Goal: Book appointment/travel/reservation

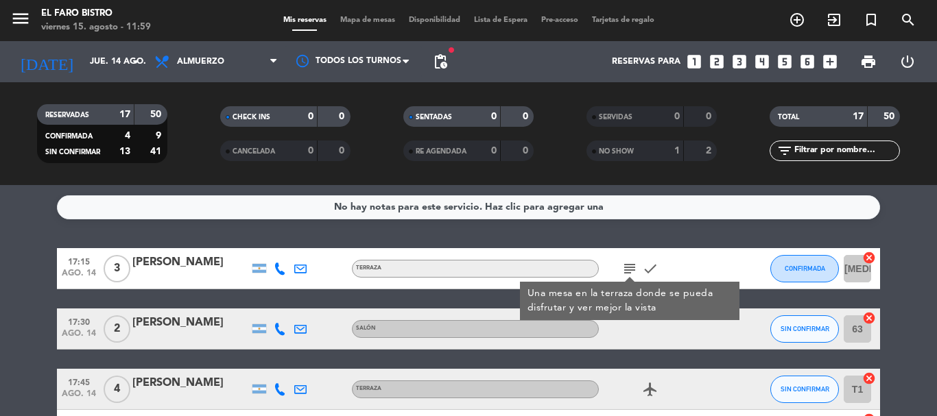
click at [84, 62] on input "jue. 14 ago." at bounding box center [141, 61] width 116 height 23
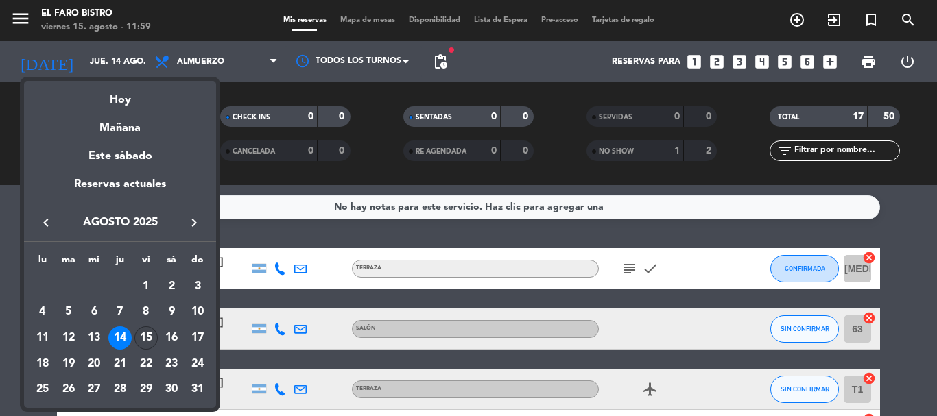
click at [152, 343] on div "15" at bounding box center [145, 338] width 23 height 23
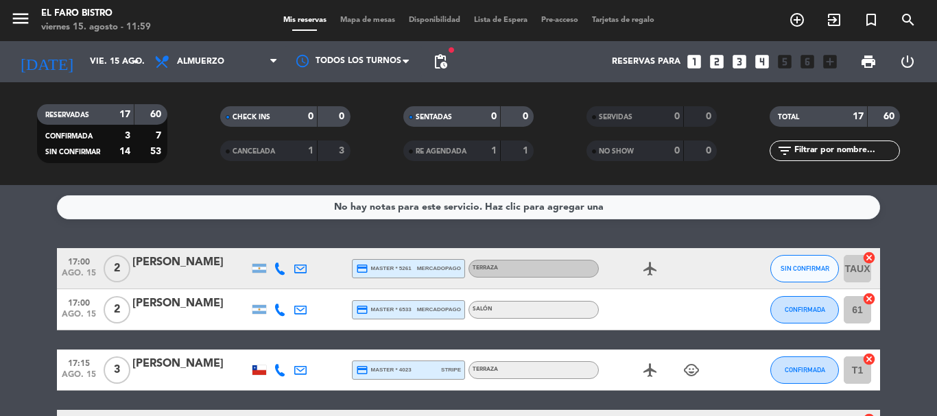
click at [452, 56] on span "pending_actions" at bounding box center [440, 61] width 27 height 27
click at [436, 59] on span "pending_actions" at bounding box center [440, 62] width 16 height 16
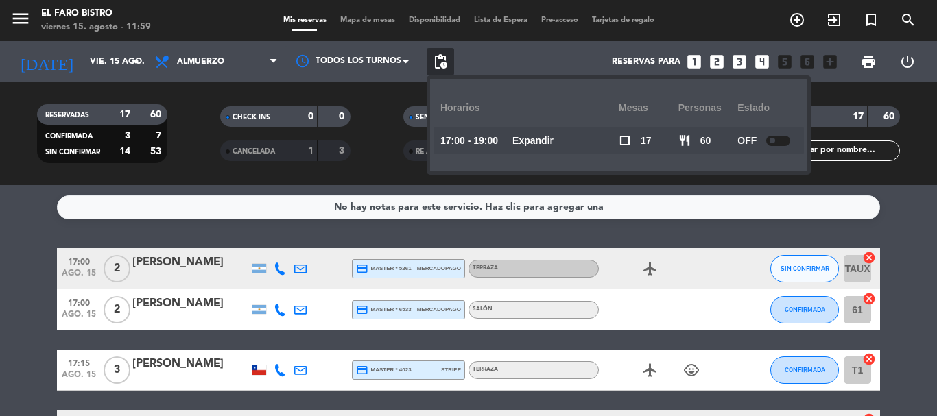
click at [207, 33] on div "menu El Faro Bistro [DATE] 15. agosto - 11:59" at bounding box center [117, 21] width 235 height 32
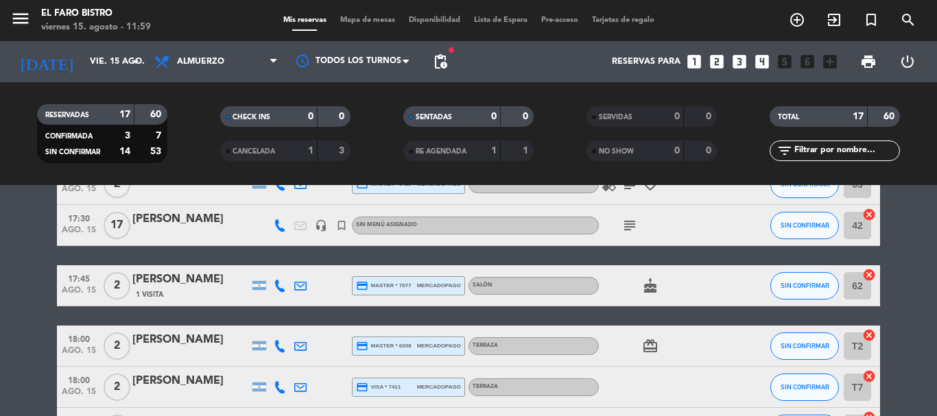
scroll to position [206, 0]
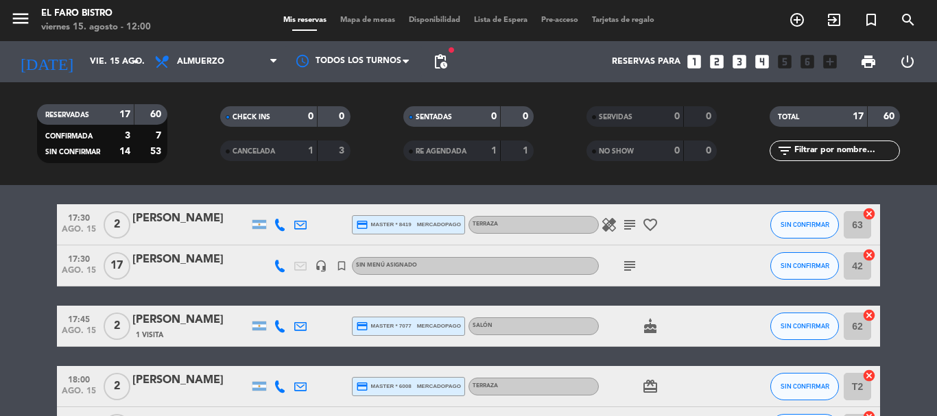
click at [632, 270] on icon "subject" at bounding box center [630, 266] width 16 height 16
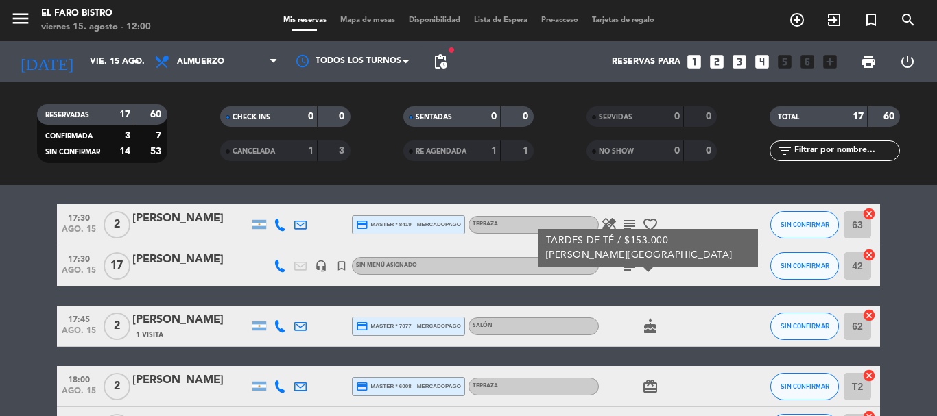
click at [629, 224] on icon "subject" at bounding box center [630, 225] width 16 height 16
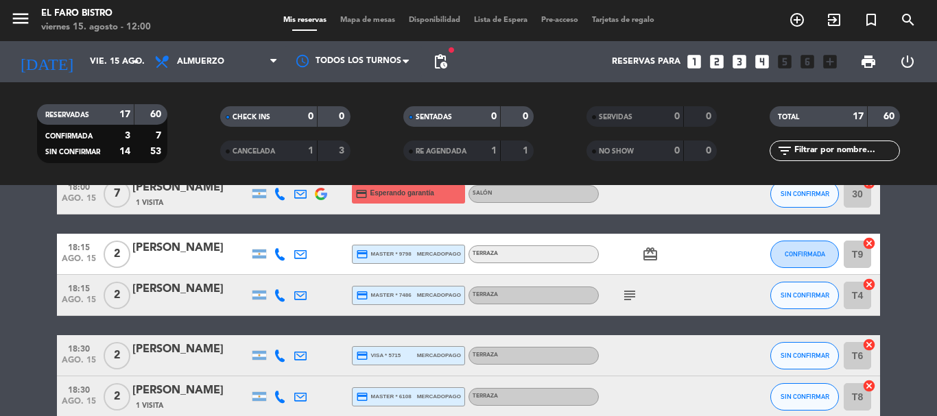
scroll to position [549, 0]
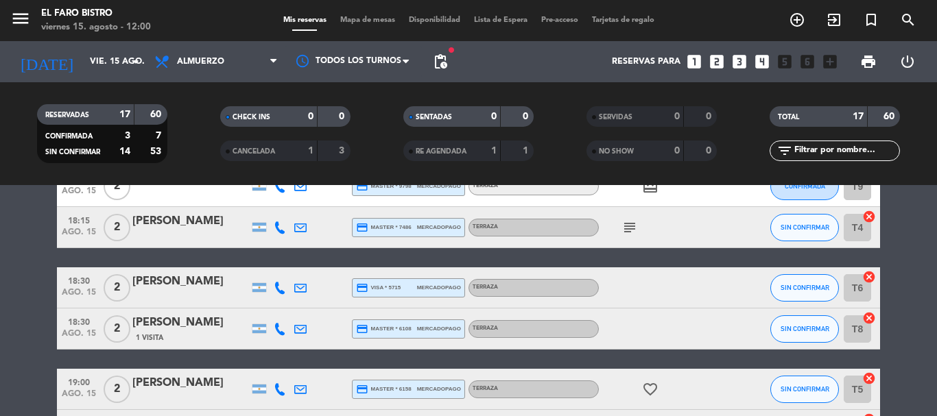
click at [629, 234] on icon "subject" at bounding box center [630, 228] width 16 height 16
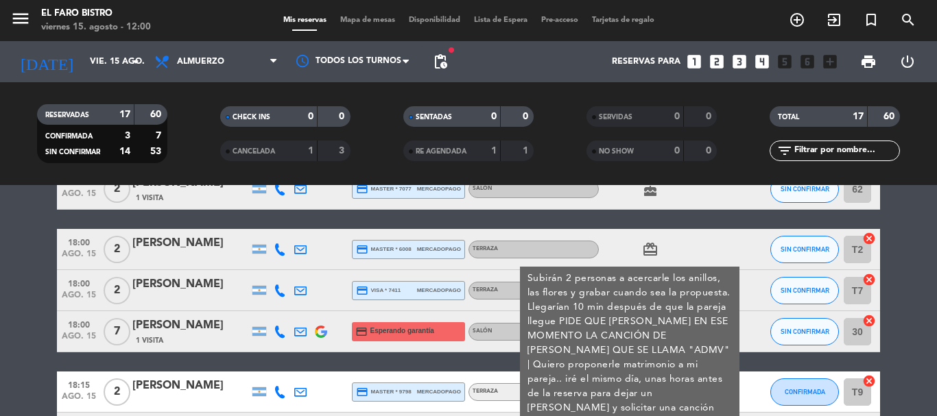
scroll to position [412, 0]
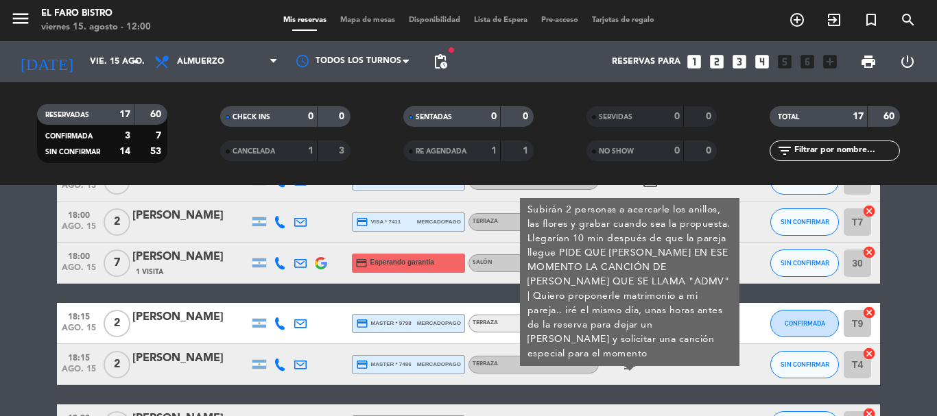
click at [749, 157] on div "filter_list" at bounding box center [835, 151] width 183 height 21
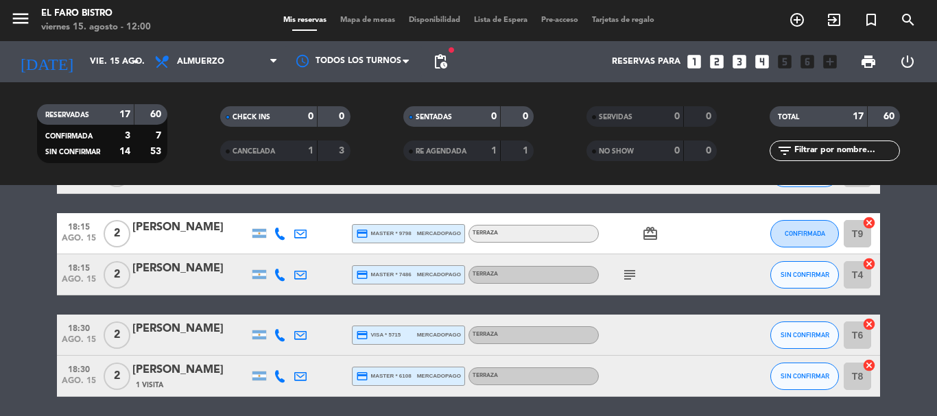
scroll to position [686, 0]
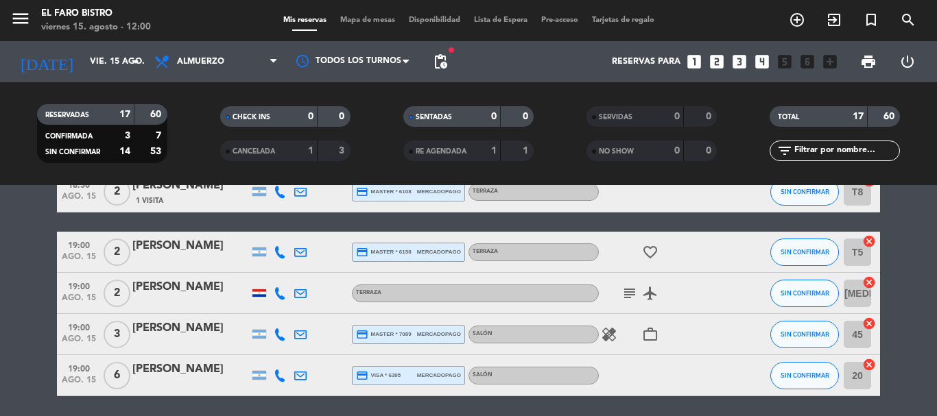
click at [626, 301] on icon "subject" at bounding box center [630, 293] width 16 height 16
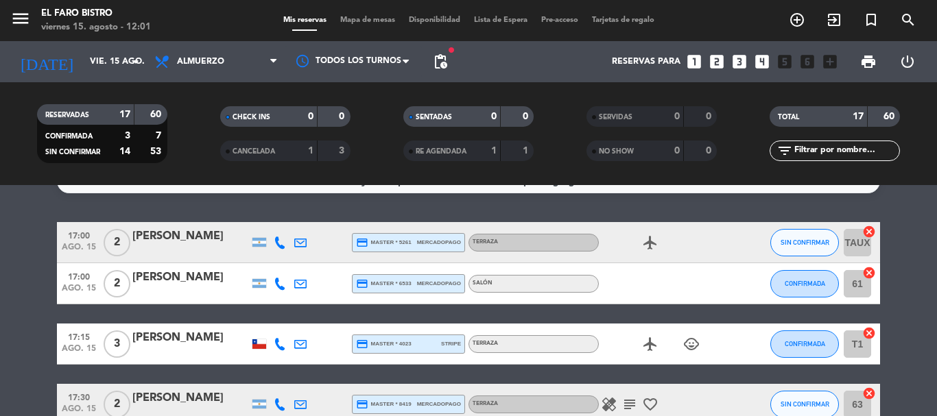
scroll to position [0, 0]
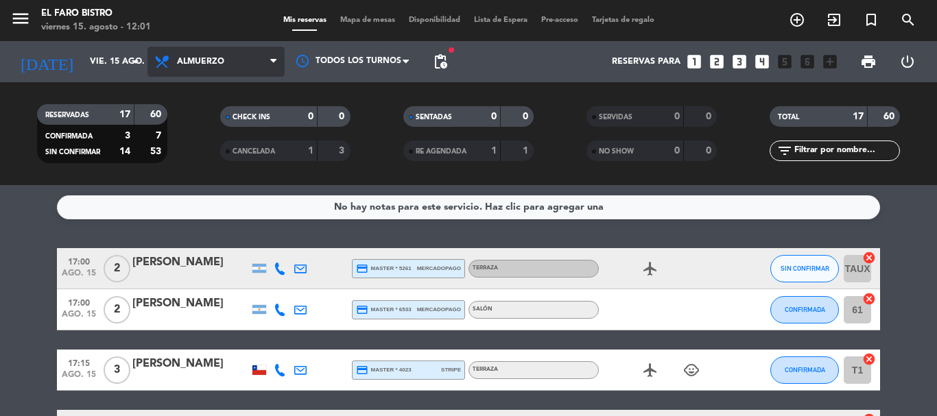
click at [224, 65] on span "Almuerzo" at bounding box center [200, 62] width 47 height 10
click at [201, 213] on ng-component "menu El Faro Bistro [DATE] 15. agosto - 12:01 Mis reservas Mapa de mesas Dispon…" at bounding box center [468, 208] width 937 height 416
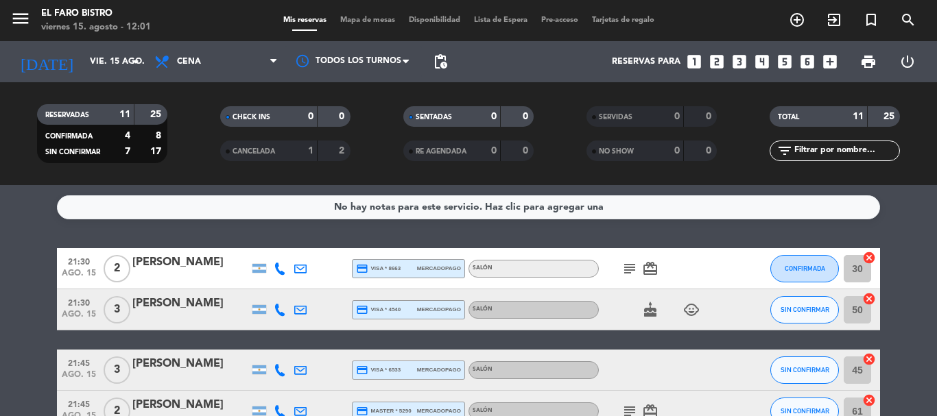
click at [626, 263] on icon "subject" at bounding box center [630, 269] width 16 height 16
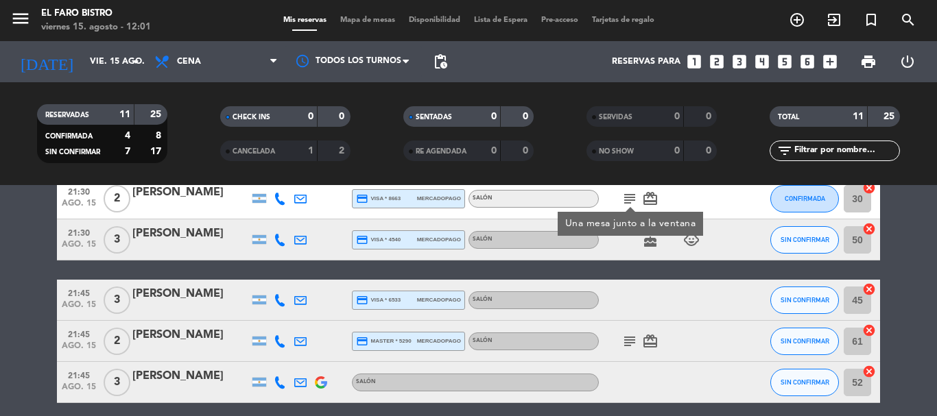
scroll to position [137, 0]
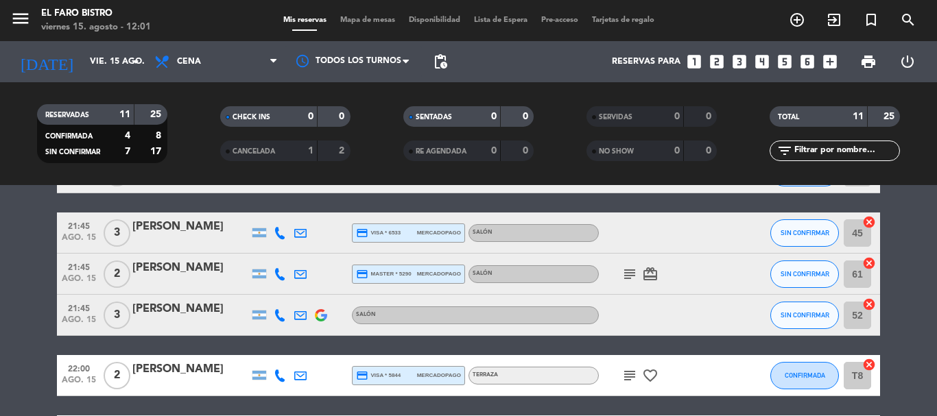
click at [631, 275] on icon "subject" at bounding box center [630, 274] width 16 height 16
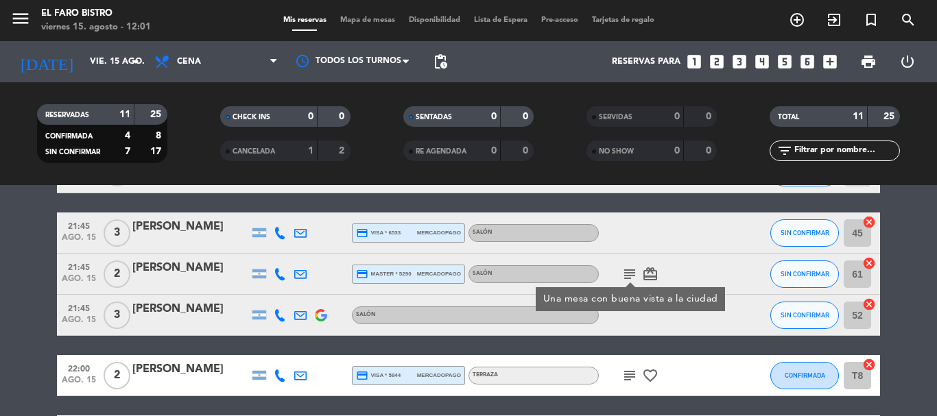
scroll to position [206, 0]
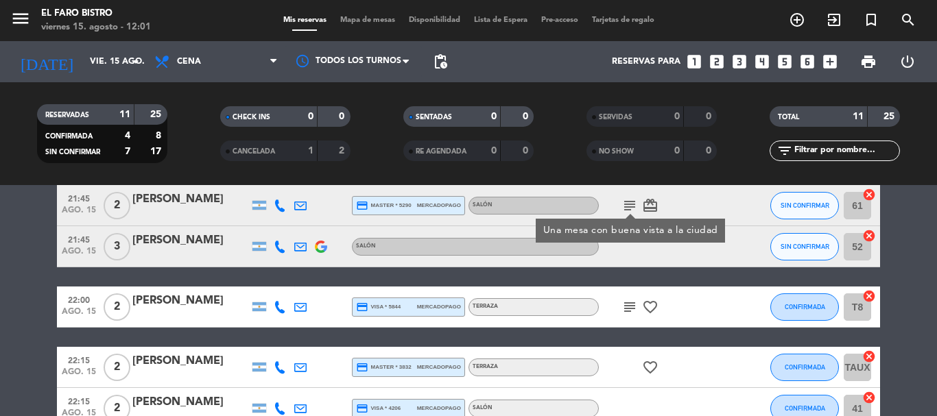
click at [628, 306] on icon "subject" at bounding box center [630, 307] width 16 height 16
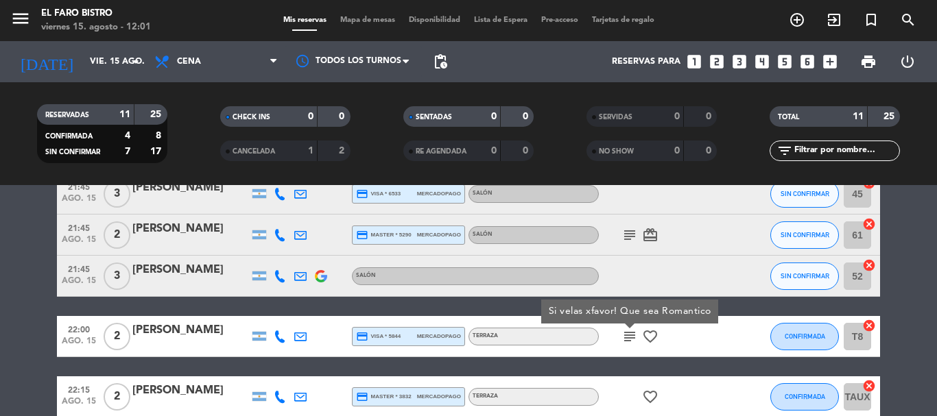
scroll to position [175, 0]
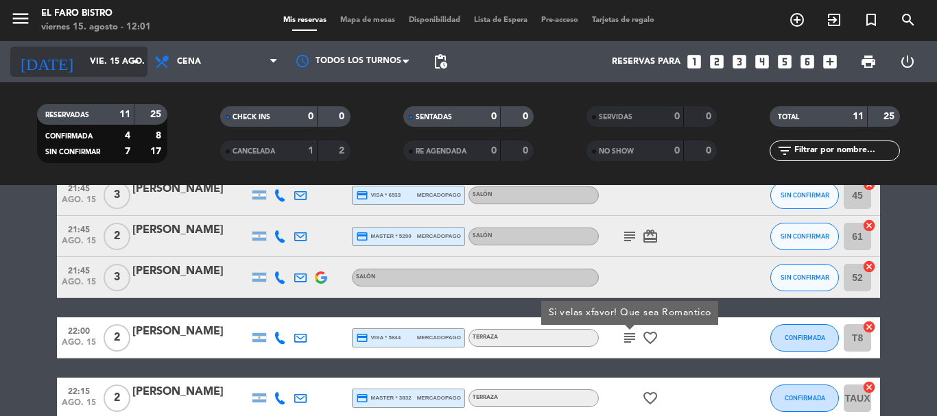
click at [83, 64] on input "vie. 15 ago." at bounding box center [141, 61] width 116 height 23
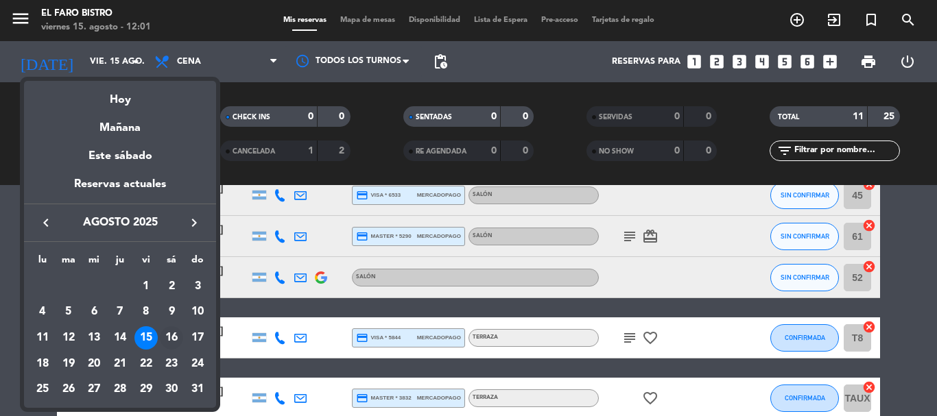
click at [164, 336] on div "16" at bounding box center [171, 338] width 23 height 23
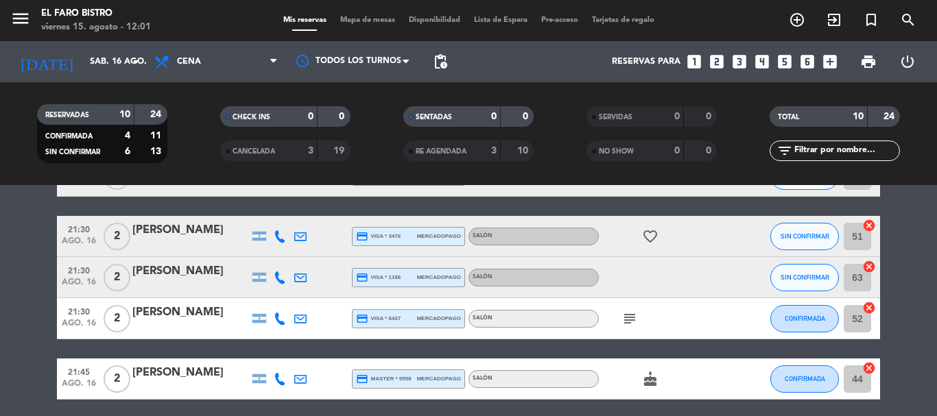
click at [625, 316] on icon "subject" at bounding box center [630, 319] width 16 height 16
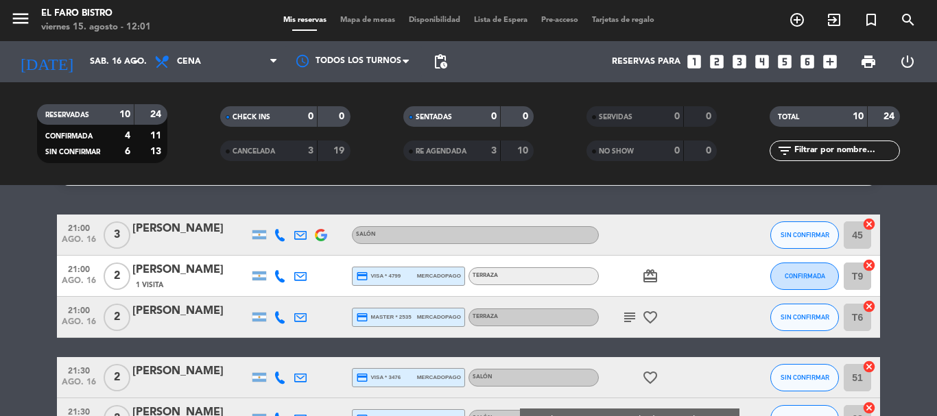
scroll to position [0, 0]
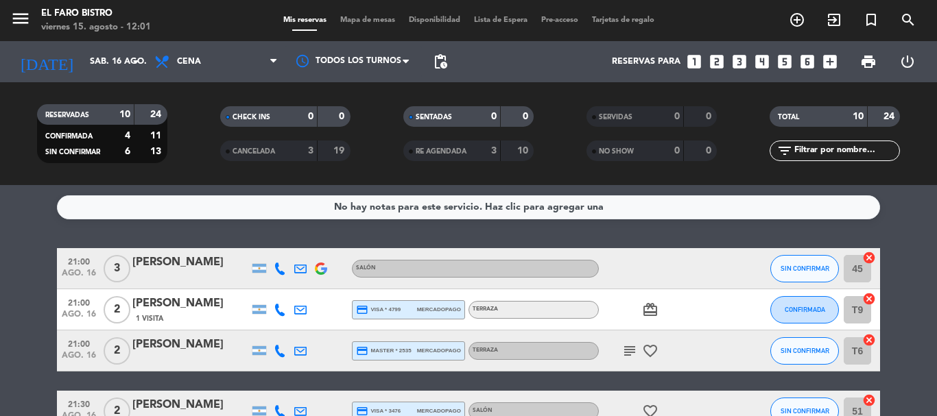
click at [626, 350] on icon "subject" at bounding box center [630, 351] width 16 height 16
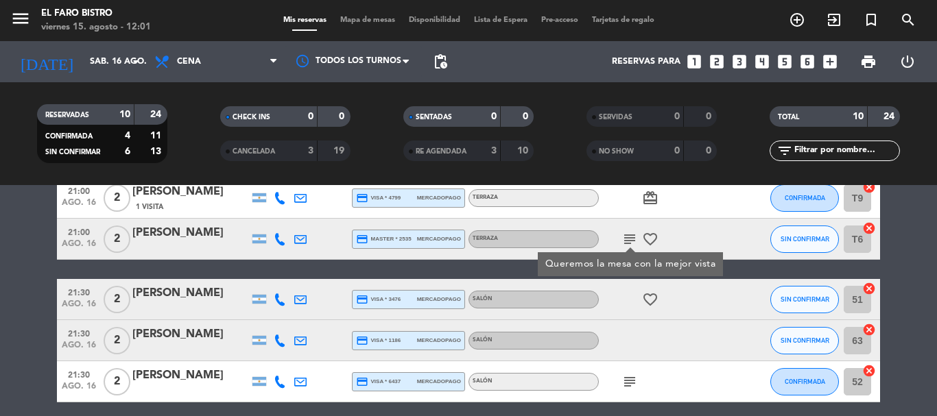
scroll to position [137, 0]
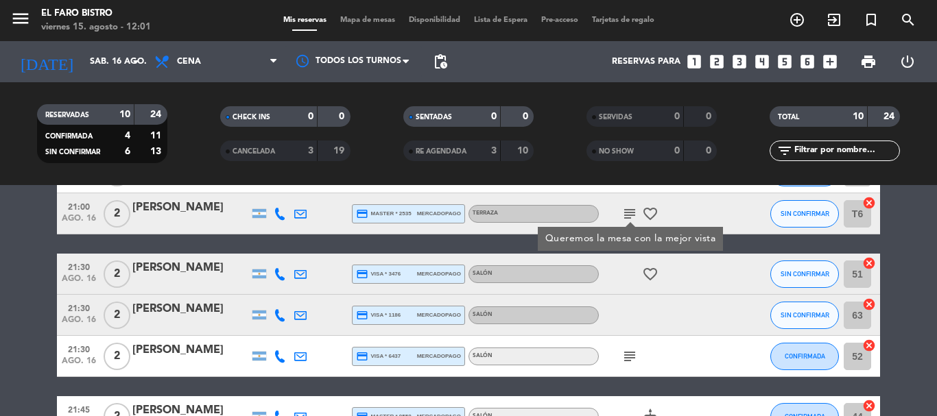
click at [634, 362] on icon "subject" at bounding box center [630, 357] width 16 height 16
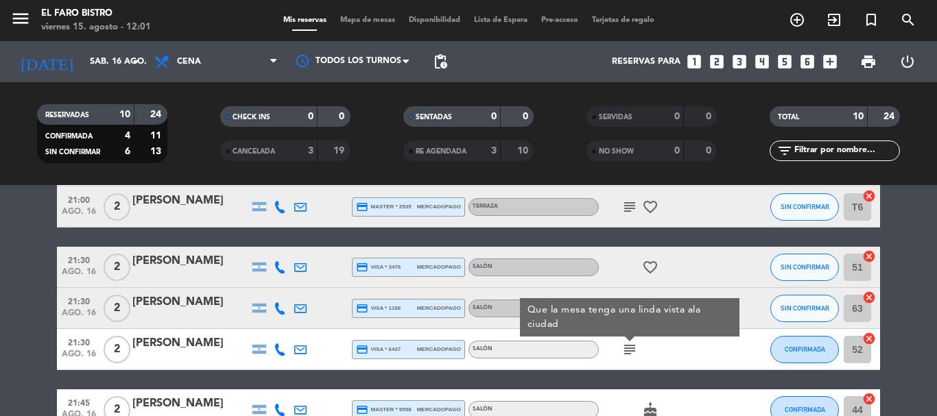
scroll to position [65, 0]
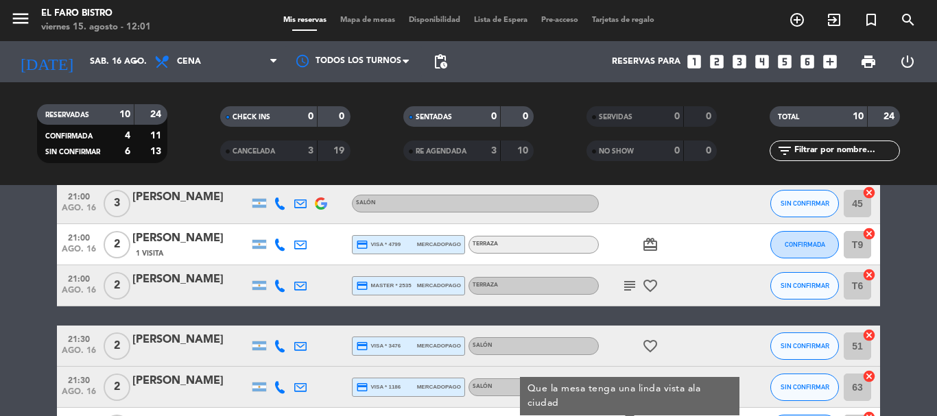
click at [220, 45] on div "Todos los servicios Desayuno Brunch Almuerzo Cena Cena Todos los servicios Desa…" at bounding box center [216, 61] width 137 height 41
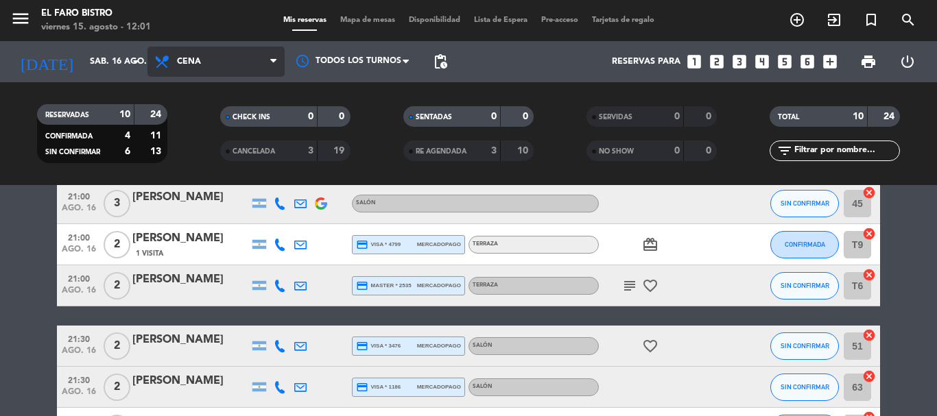
click at [220, 56] on span "Cena" at bounding box center [216, 62] width 137 height 30
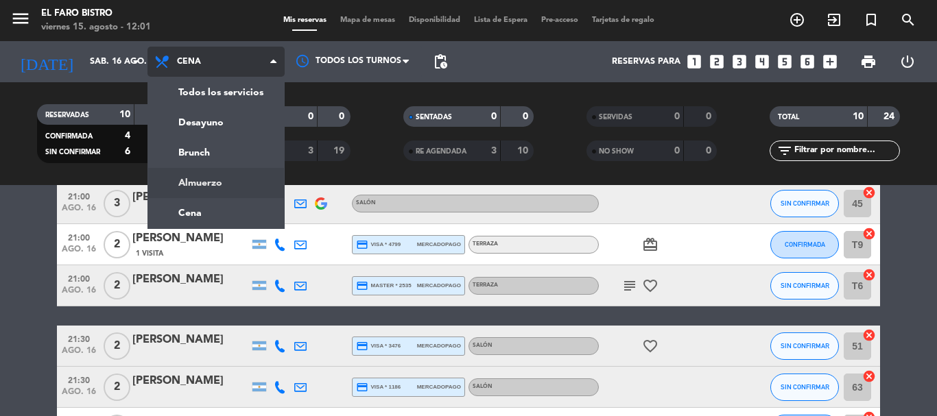
click at [188, 181] on div "menu El Faro Bistro [DATE] 15. agosto - 12:01 Mis reservas Mapa de mesas Dispon…" at bounding box center [468, 92] width 937 height 185
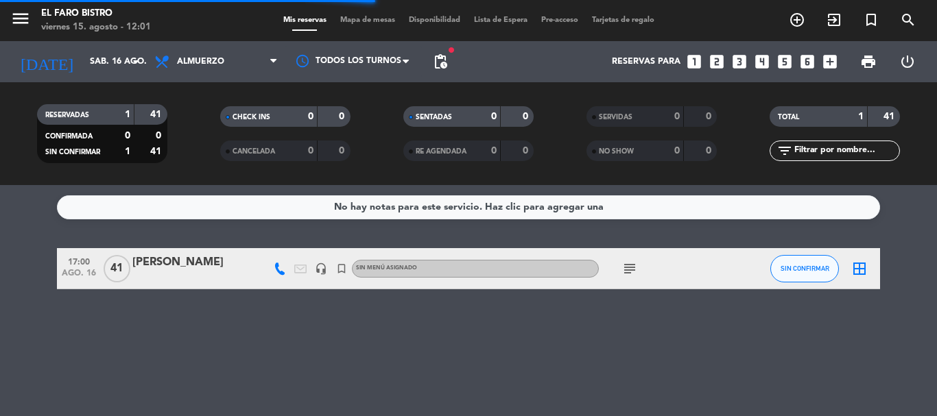
scroll to position [0, 0]
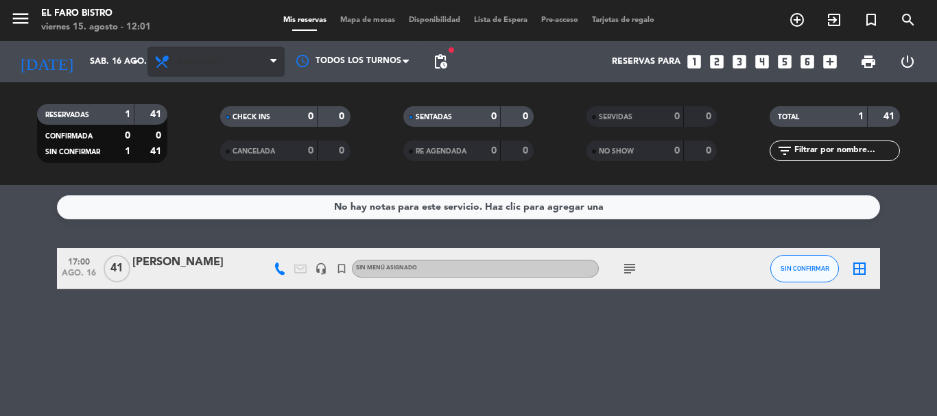
click at [224, 67] on span "Almuerzo" at bounding box center [216, 62] width 137 height 30
click at [204, 152] on div "menu El Faro Bistro [DATE] 15. agosto - 12:01 Mis reservas Mapa de mesas Dispon…" at bounding box center [468, 92] width 937 height 185
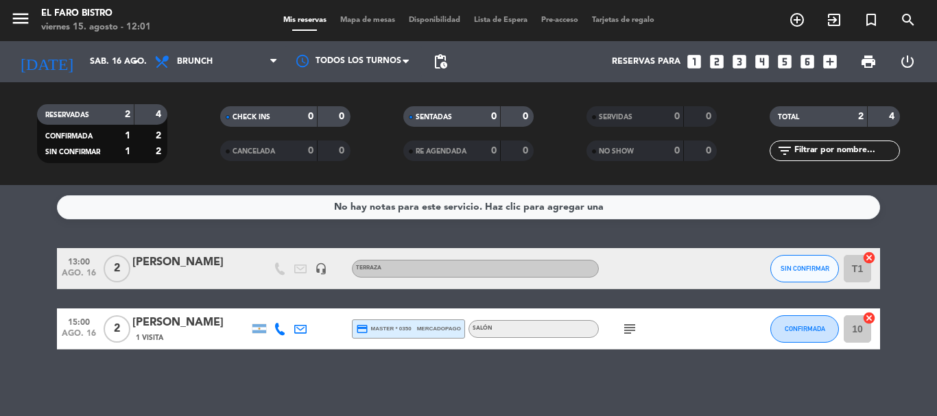
click at [627, 332] on icon "subject" at bounding box center [630, 329] width 16 height 16
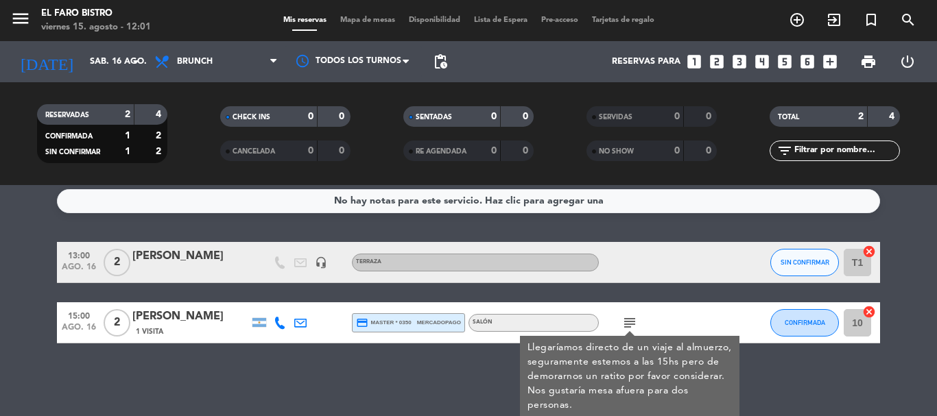
scroll to position [8, 0]
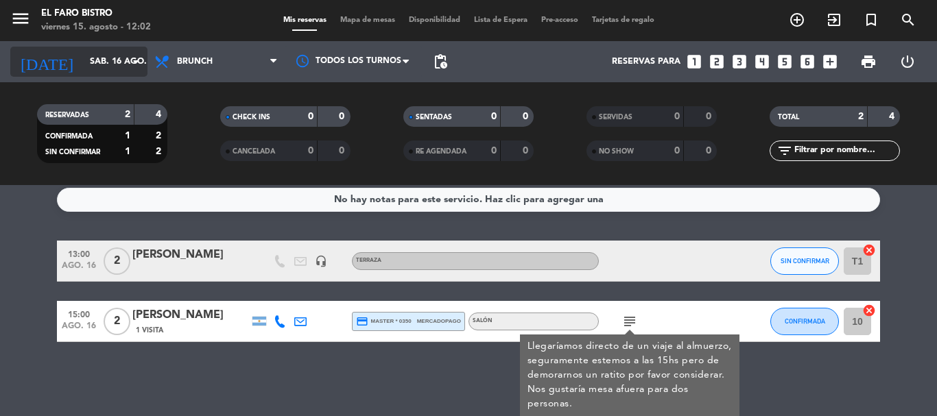
click at [99, 56] on input "sáb. 16 ago." at bounding box center [141, 61] width 116 height 23
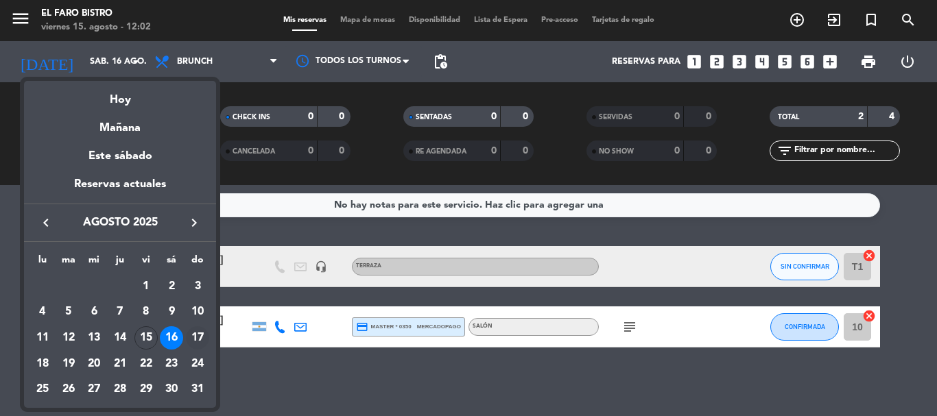
click at [200, 340] on div "17" at bounding box center [197, 338] width 23 height 23
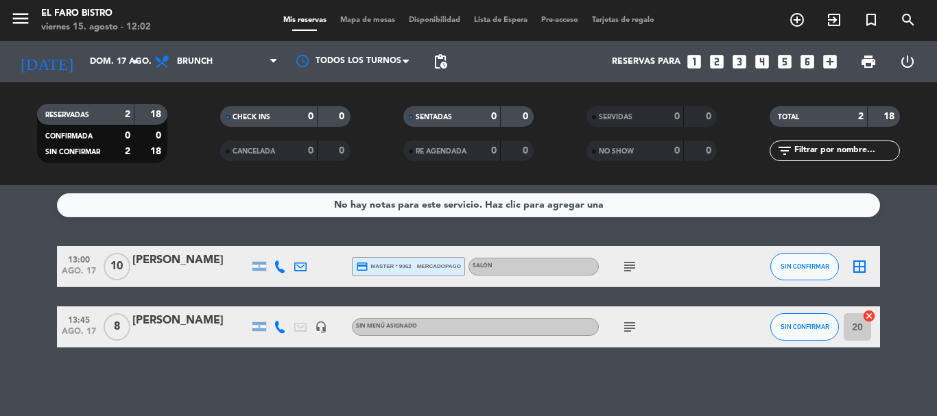
click at [620, 322] on span "subject" at bounding box center [630, 327] width 21 height 16
click at [627, 327] on icon "subject" at bounding box center [630, 327] width 16 height 16
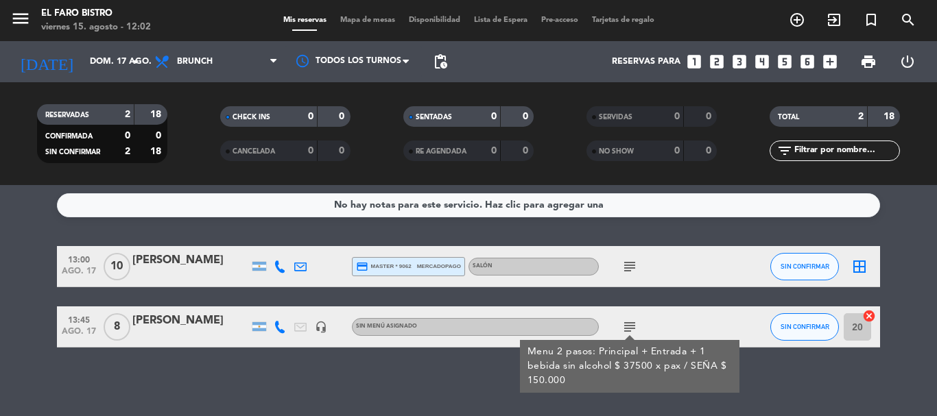
click at [627, 327] on icon "subject" at bounding box center [630, 327] width 16 height 16
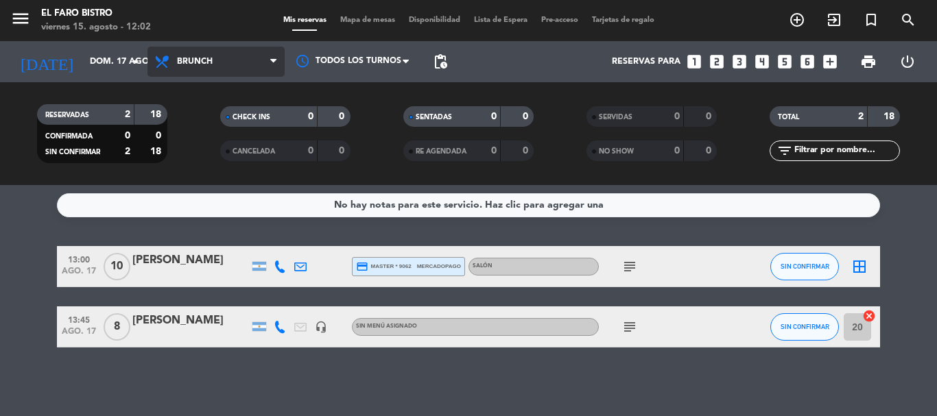
click at [224, 59] on span "Brunch" at bounding box center [216, 62] width 137 height 30
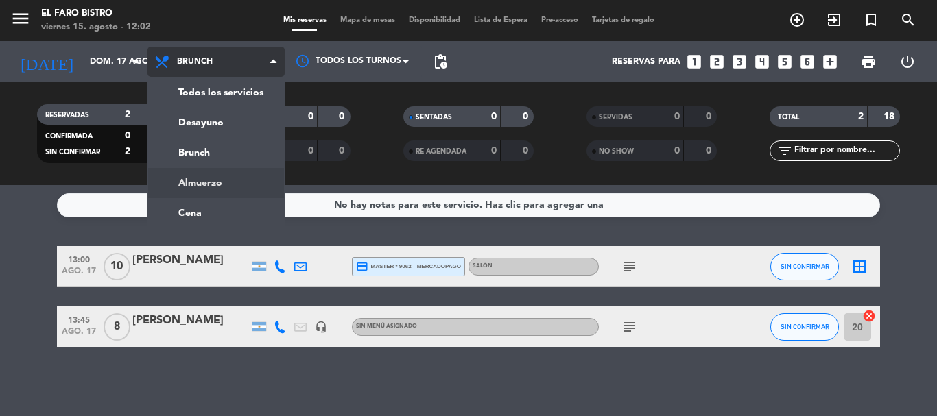
click at [207, 182] on div "menu El Faro Bistro [DATE] 15. agosto - 12:02 Mis reservas Mapa de mesas Dispon…" at bounding box center [468, 92] width 937 height 185
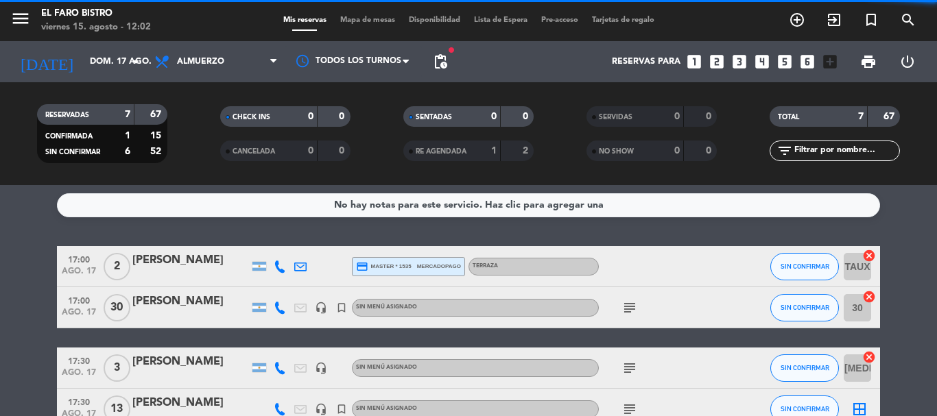
scroll to position [8, 0]
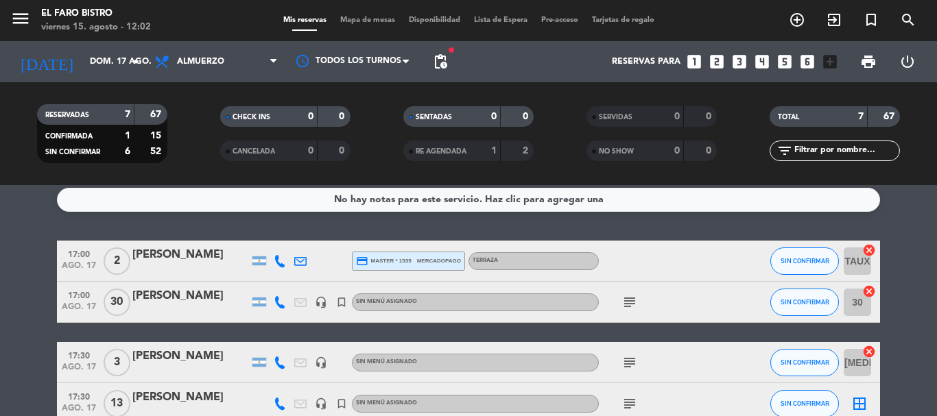
click at [631, 302] on icon "subject" at bounding box center [630, 302] width 16 height 16
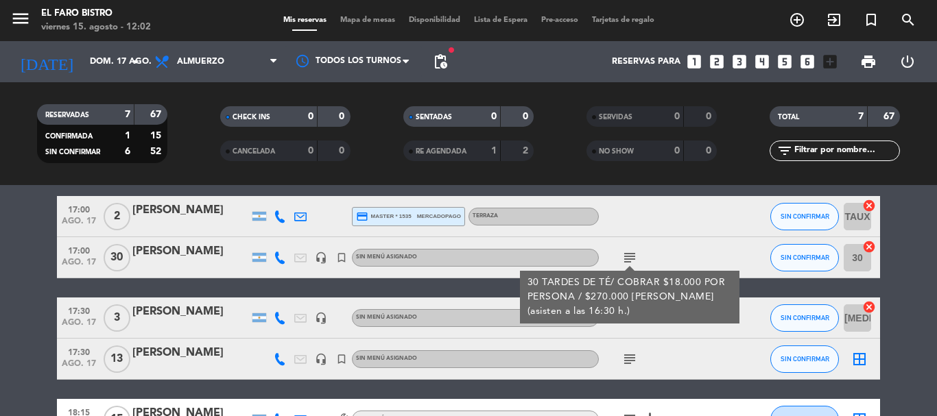
scroll to position [76, 0]
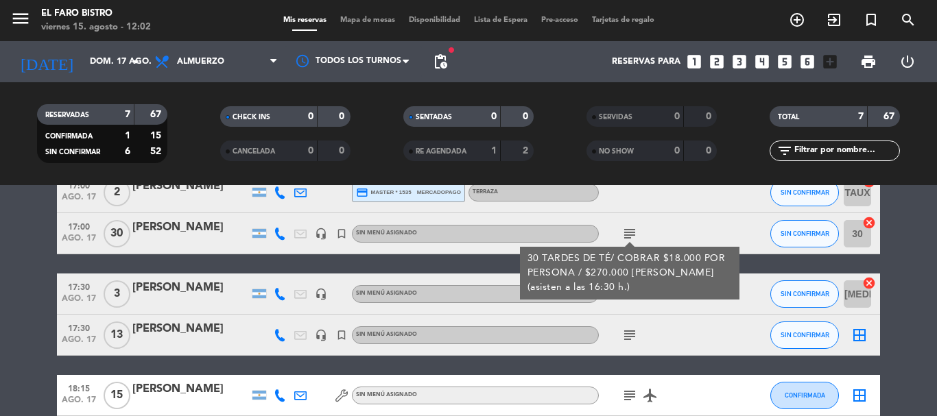
click at [629, 335] on icon "subject" at bounding box center [630, 335] width 16 height 16
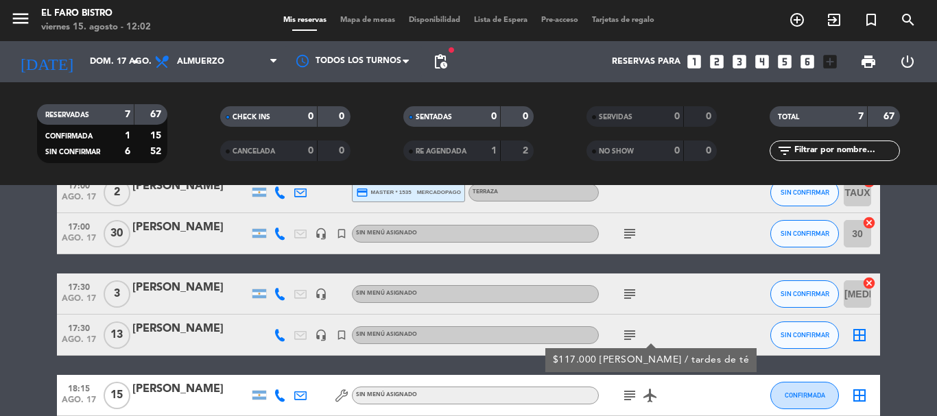
click at [633, 292] on icon "subject" at bounding box center [630, 294] width 16 height 16
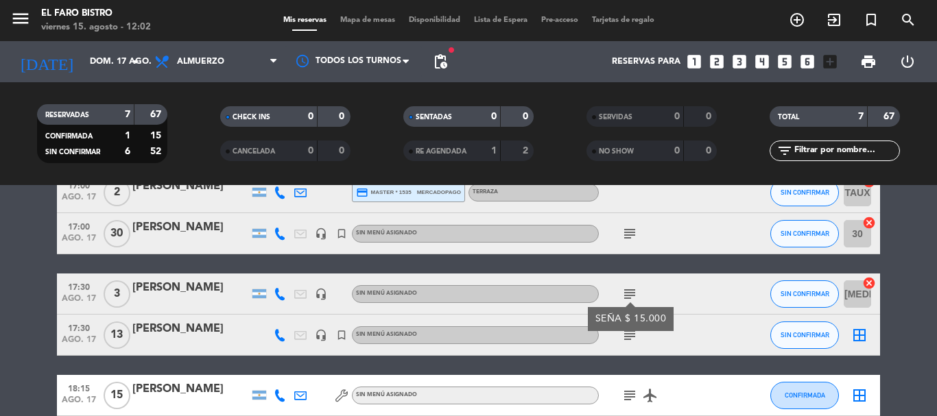
scroll to position [145, 0]
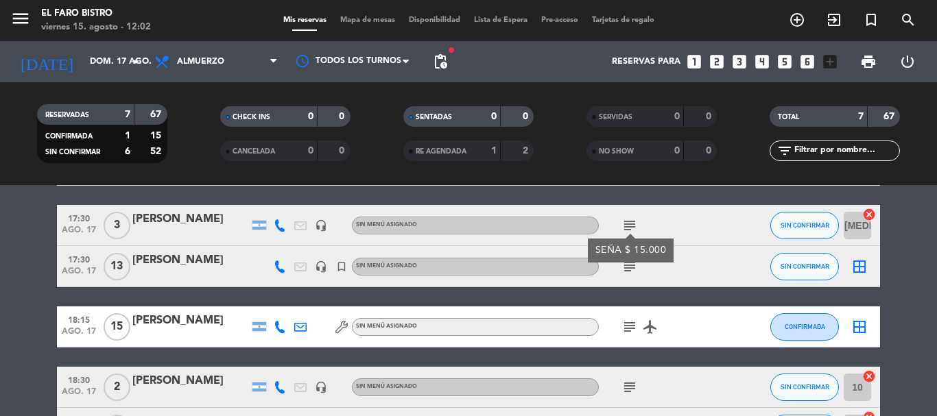
click at [629, 333] on icon "subject" at bounding box center [630, 327] width 16 height 16
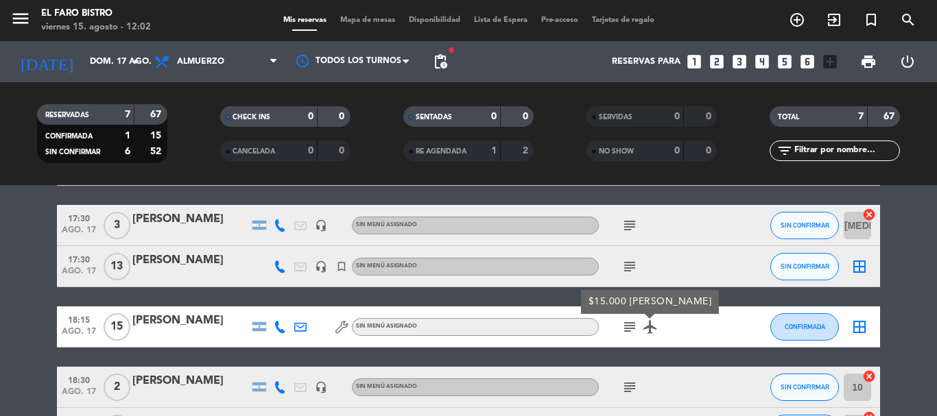
click at [624, 382] on icon "subject" at bounding box center [630, 387] width 16 height 16
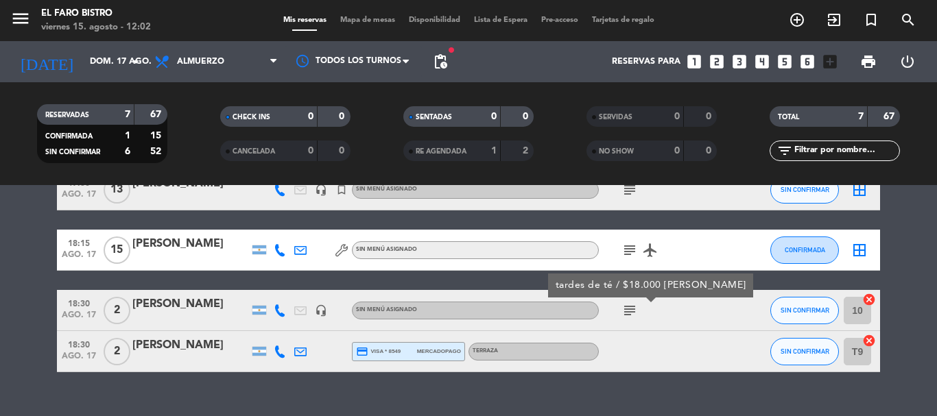
scroll to position [178, 0]
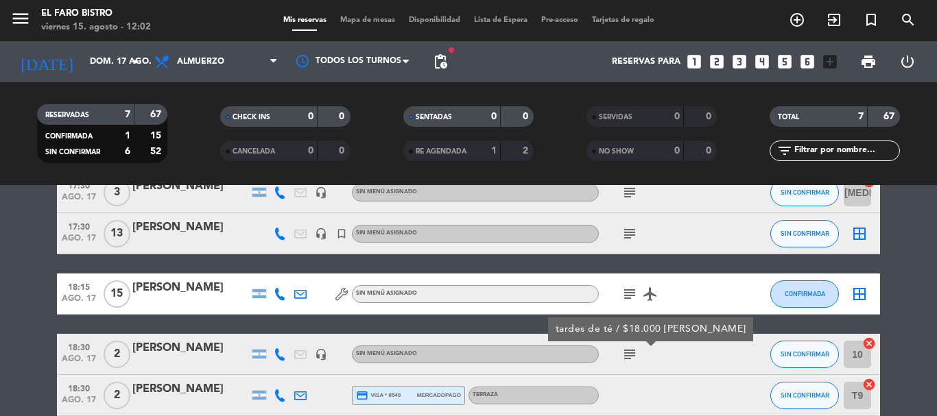
click at [456, 67] on div "Reservas para looks_one looks_two looks_3 looks_4 looks_5 looks_6 add_box" at bounding box center [649, 61] width 390 height 41
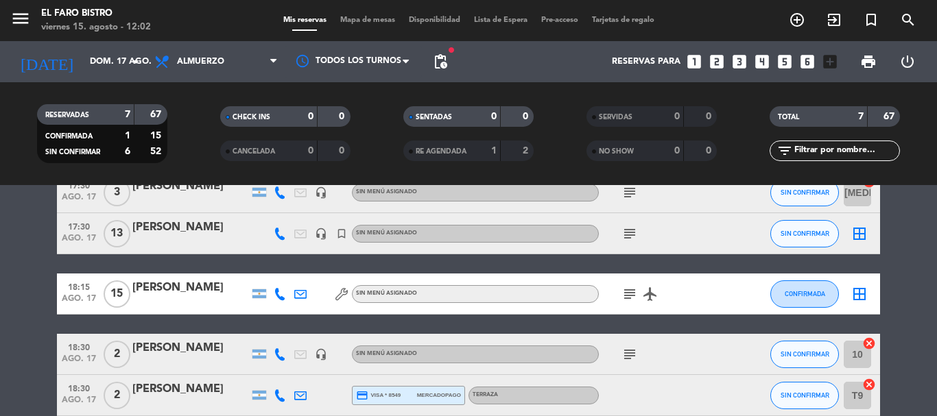
click at [436, 63] on span "pending_actions" at bounding box center [440, 62] width 16 height 16
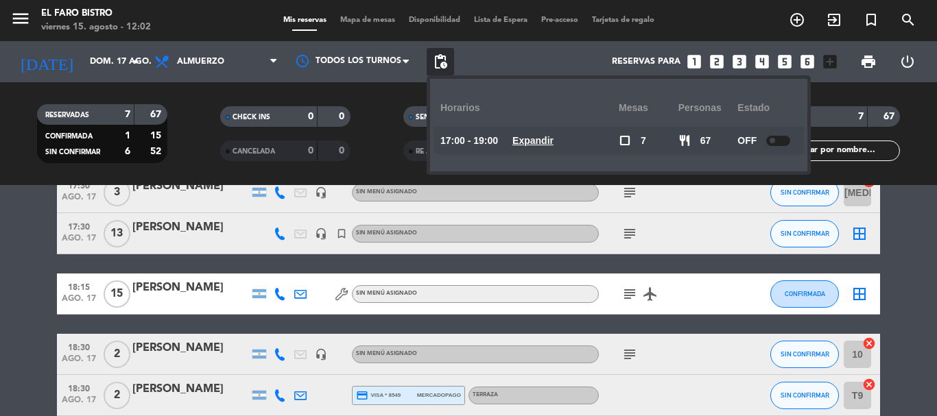
click at [436, 63] on span "pending_actions" at bounding box center [440, 62] width 16 height 16
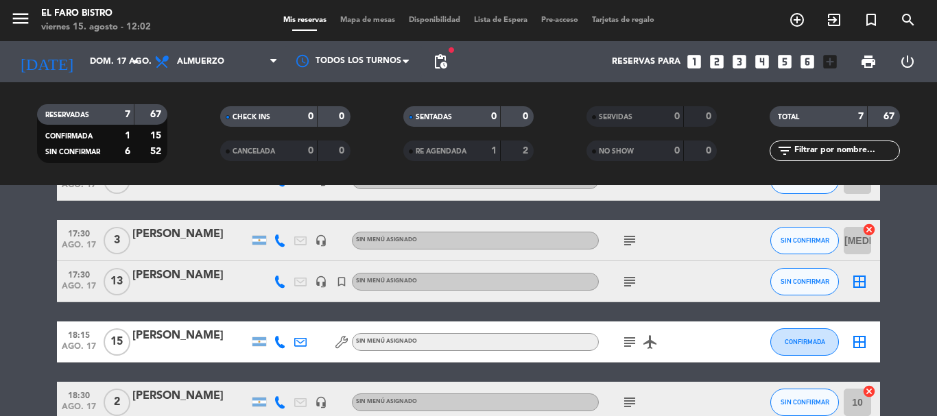
scroll to position [109, 0]
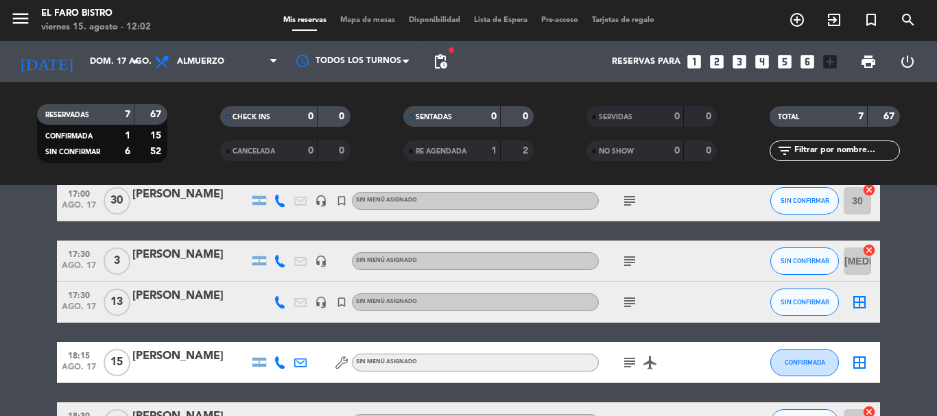
click at [627, 303] on icon "subject" at bounding box center [630, 302] width 16 height 16
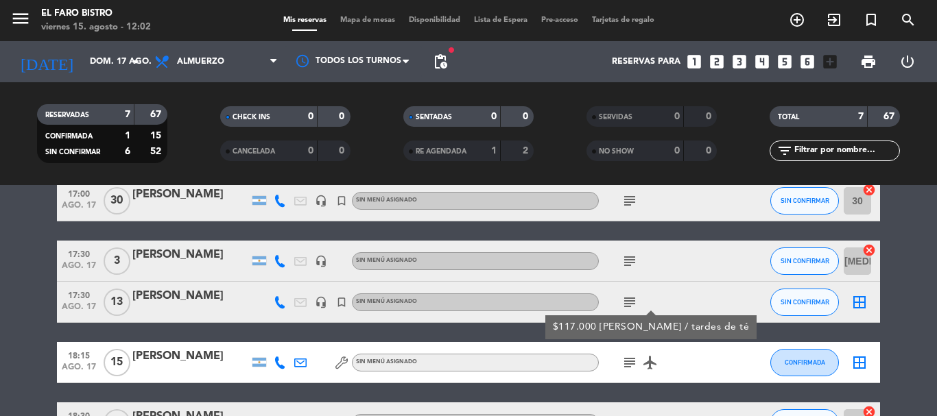
click at [627, 303] on icon "subject" at bounding box center [630, 302] width 16 height 16
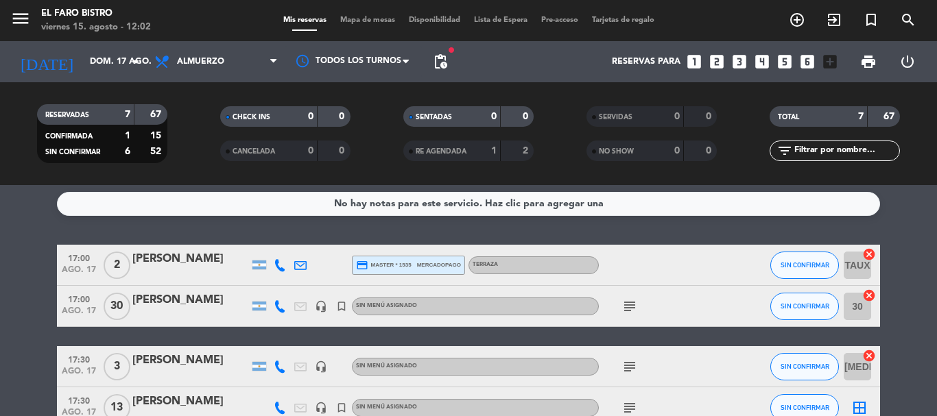
scroll to position [0, 0]
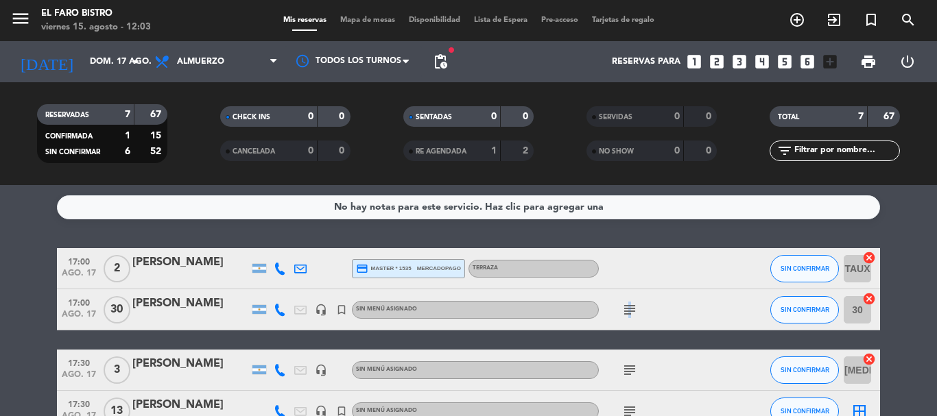
click at [629, 319] on div "subject" at bounding box center [661, 310] width 124 height 40
click at [629, 306] on icon "subject" at bounding box center [630, 310] width 16 height 16
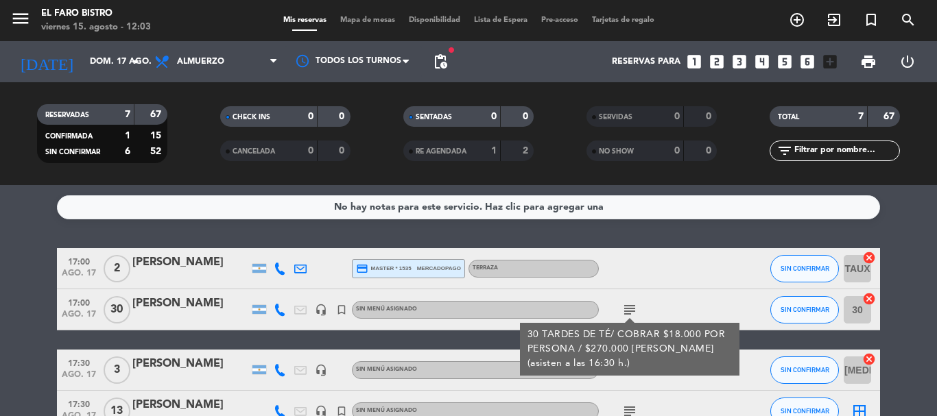
click at [627, 310] on icon "subject" at bounding box center [630, 310] width 16 height 16
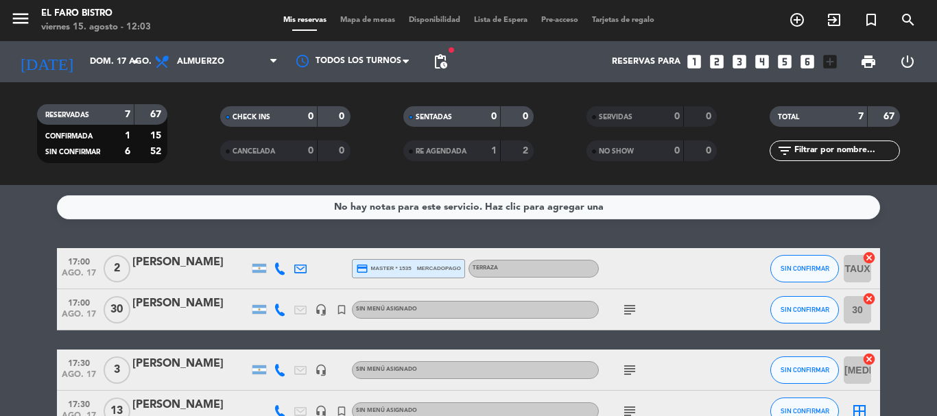
click at [629, 318] on icon "subject" at bounding box center [630, 310] width 16 height 16
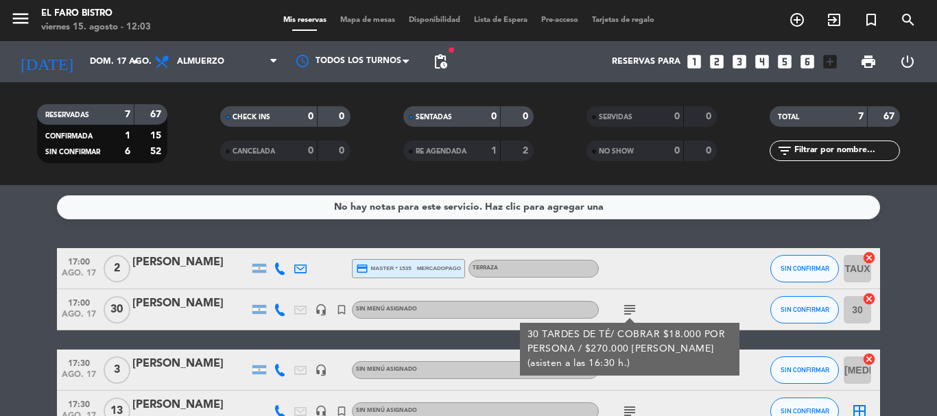
click at [635, 234] on div "No hay notas para este servicio. Haz clic para agregar una 17:00 [DATE] 2 [PERS…" at bounding box center [468, 300] width 937 height 231
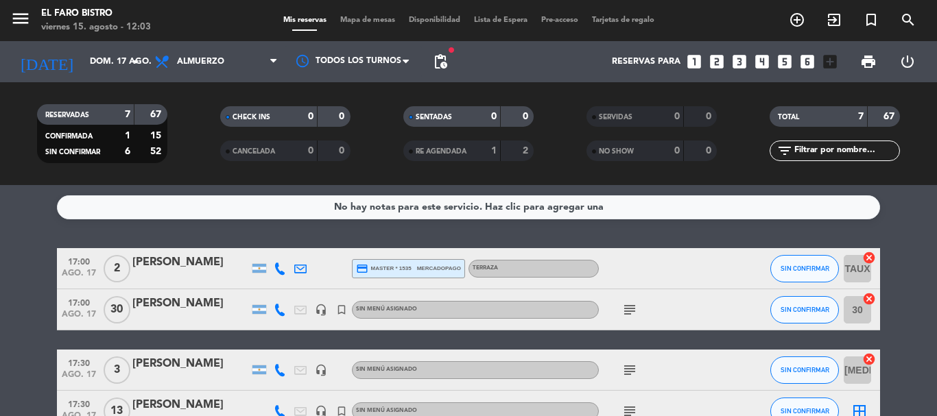
click at [627, 367] on icon "subject" at bounding box center [630, 370] width 16 height 16
click at [633, 380] on div at bounding box center [631, 380] width 10 height 5
click at [629, 369] on icon "subject" at bounding box center [630, 370] width 16 height 16
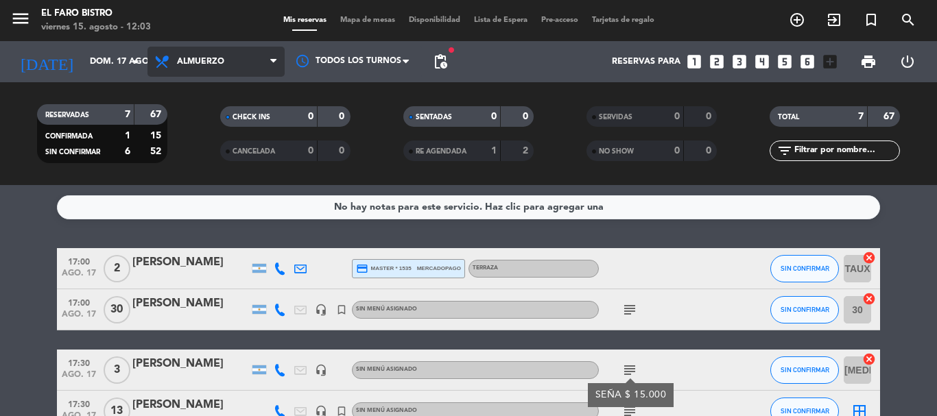
click at [206, 67] on span "Almuerzo" at bounding box center [216, 62] width 137 height 30
click at [191, 154] on div "menu El Faro Bistro [DATE] 15. agosto - 12:03 Mis reservas Mapa de mesas Dispon…" at bounding box center [468, 92] width 937 height 185
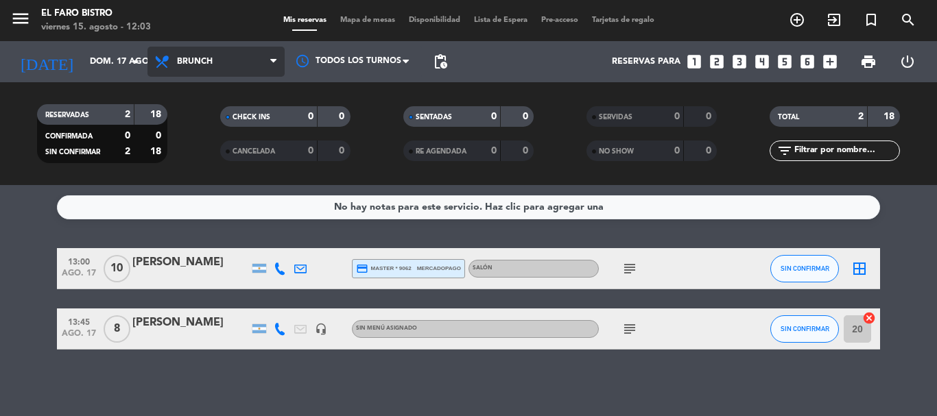
click at [186, 56] on span "Brunch" at bounding box center [216, 62] width 137 height 30
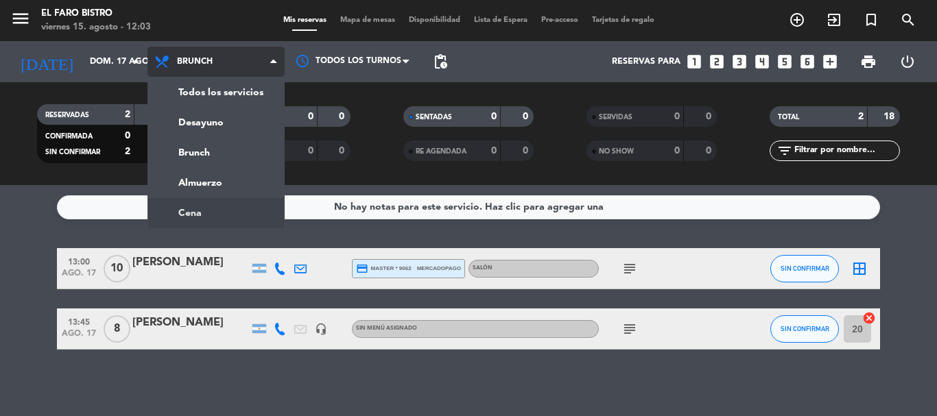
click at [228, 221] on ng-component "menu El Faro Bistro [DATE] 15. agosto - 12:03 Mis reservas Mapa de mesas Dispon…" at bounding box center [468, 208] width 937 height 416
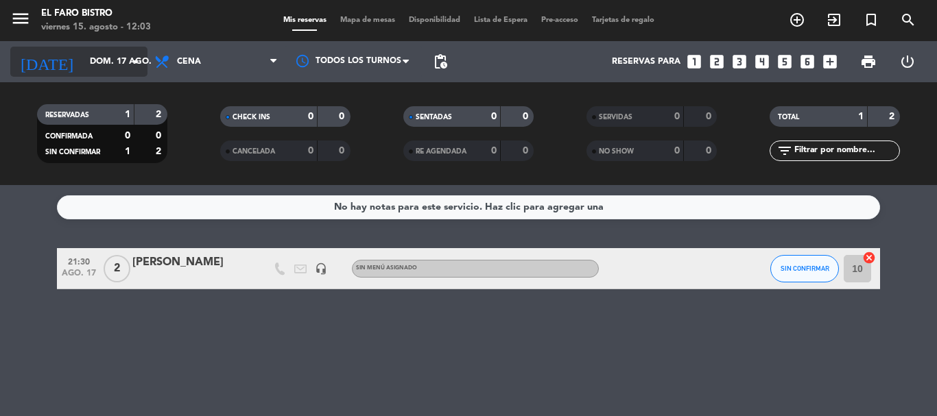
click at [86, 56] on input "dom. 17 ago." at bounding box center [141, 61] width 116 height 23
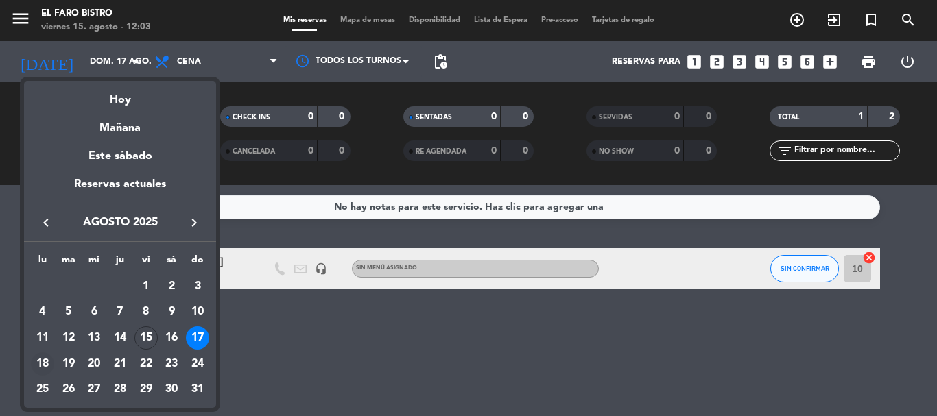
click at [36, 364] on div "18" at bounding box center [42, 364] width 23 height 23
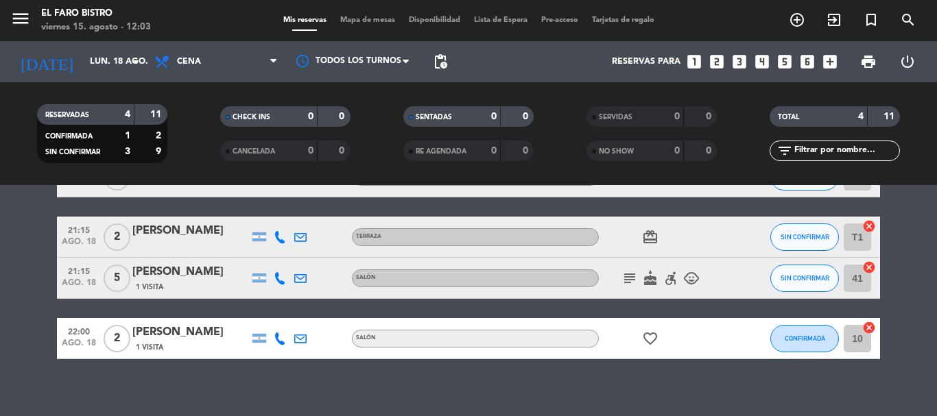
scroll to position [104, 0]
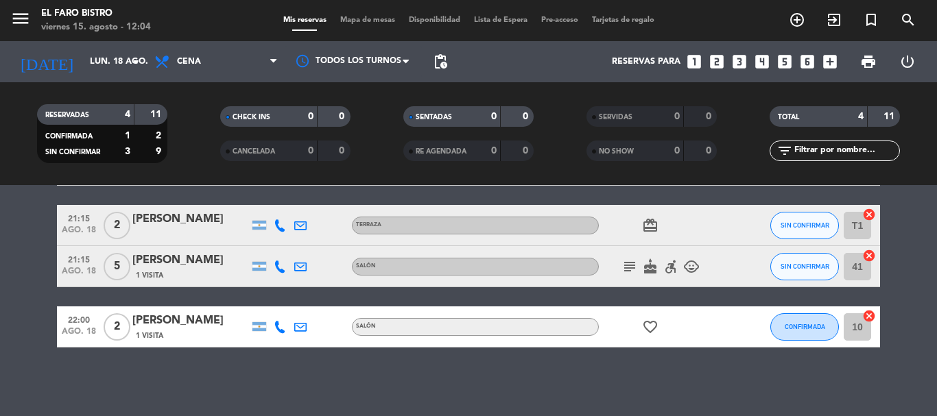
click at [622, 269] on icon "subject" at bounding box center [630, 267] width 16 height 16
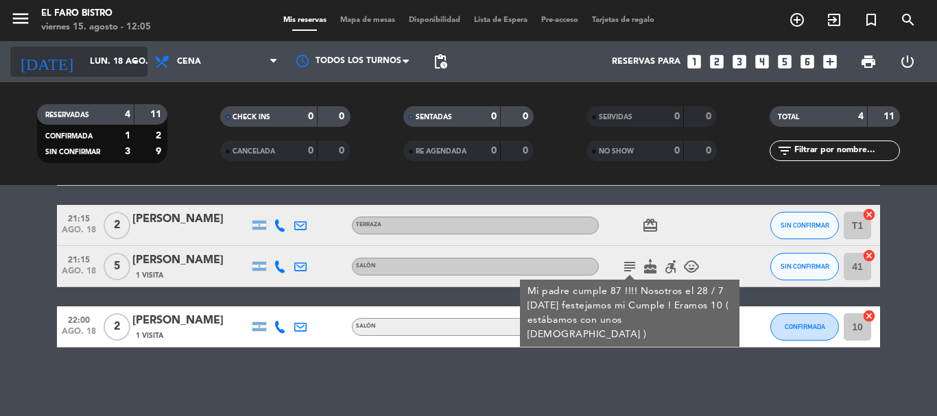
click at [120, 62] on input "lun. 18 ago." at bounding box center [141, 61] width 116 height 23
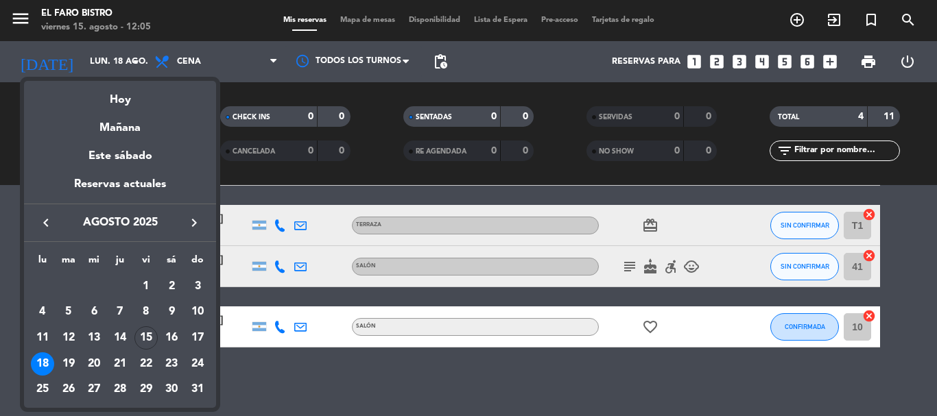
click at [232, 62] on div at bounding box center [468, 208] width 937 height 416
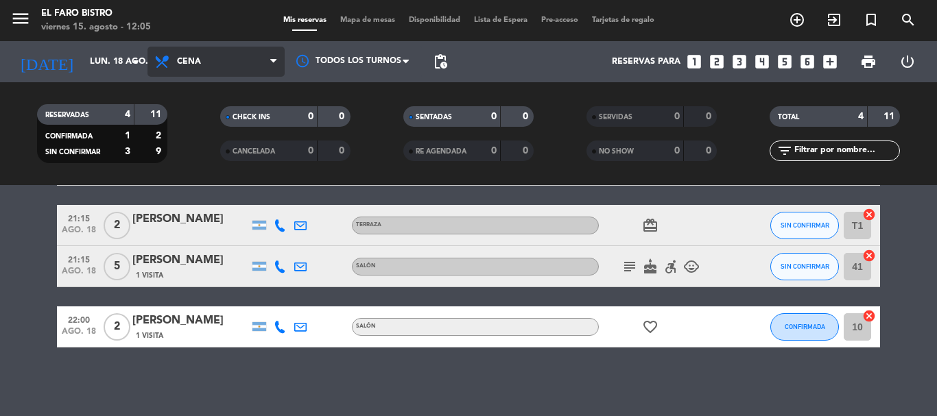
click at [217, 57] on span "Cena" at bounding box center [216, 62] width 137 height 30
click at [220, 134] on div "menu El Faro Bistro [DATE] 15. agosto - 12:05 Mis reservas Mapa de mesas Dispon…" at bounding box center [468, 92] width 937 height 185
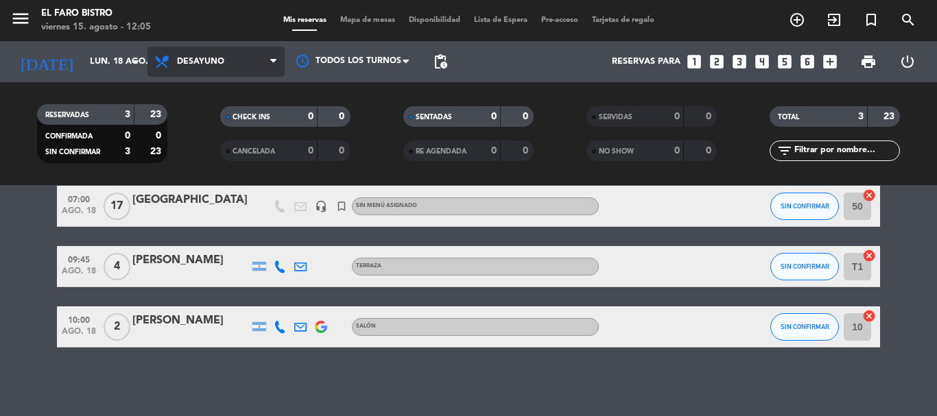
click at [193, 51] on span "Desayuno" at bounding box center [216, 62] width 137 height 30
click at [189, 155] on div "menu El Faro Bistro [DATE] 15. agosto - 12:05 Mis reservas Mapa de mesas Dispon…" at bounding box center [468, 92] width 937 height 185
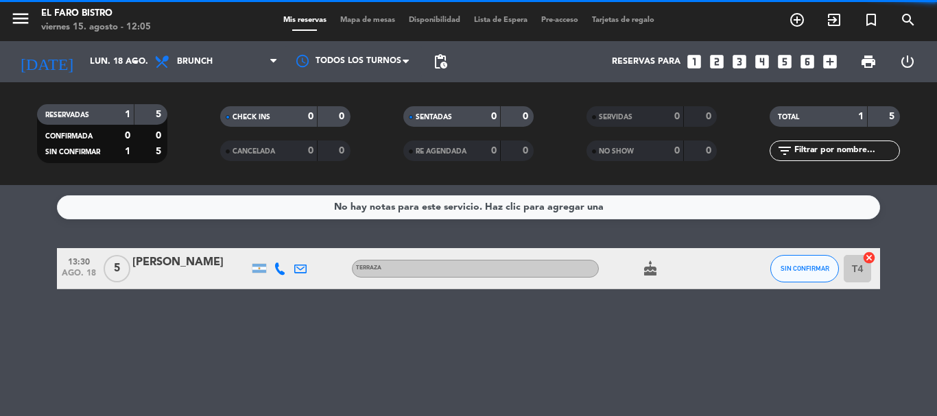
scroll to position [0, 0]
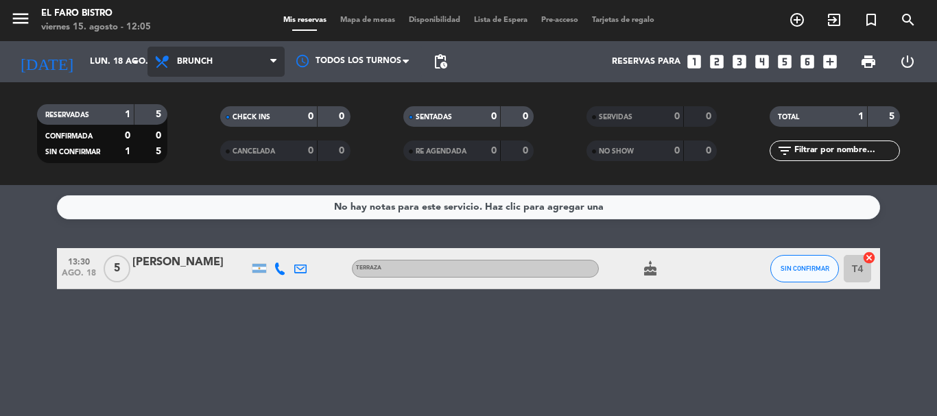
click at [203, 59] on span "Brunch" at bounding box center [195, 62] width 36 height 10
click at [212, 176] on div "menu El Faro Bistro [DATE] 15. agosto - 12:05 Mis reservas Mapa de mesas Dispon…" at bounding box center [468, 92] width 937 height 185
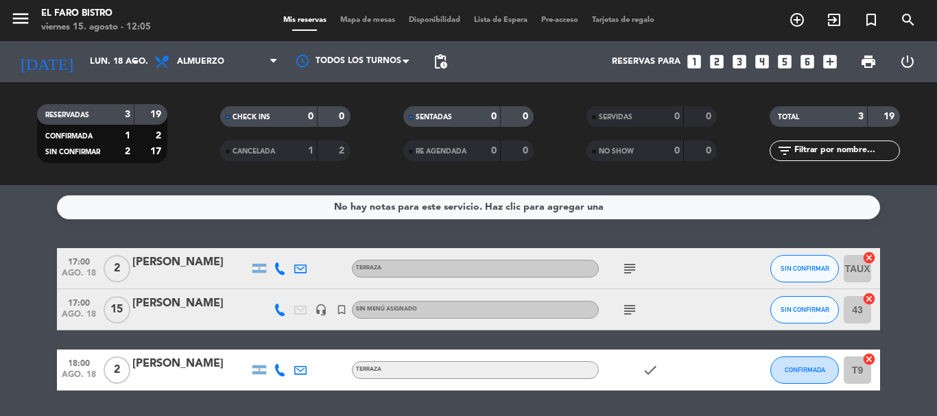
click at [629, 309] on icon "subject" at bounding box center [630, 310] width 16 height 16
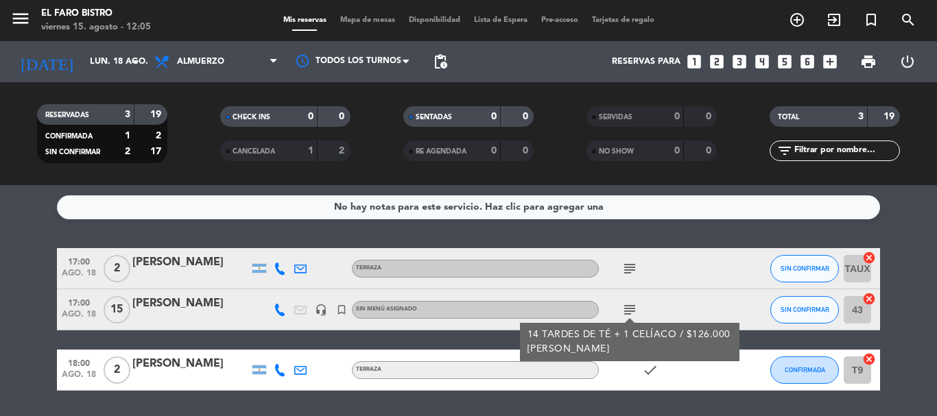
scroll to position [43, 0]
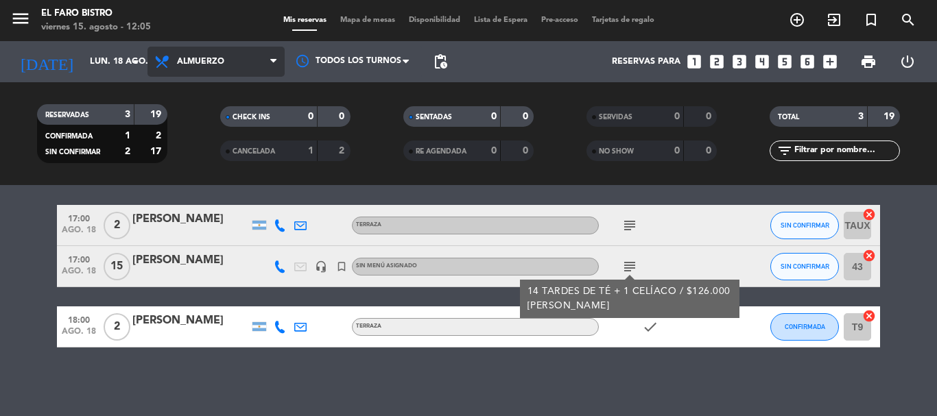
click at [223, 64] on span "Almuerzo" at bounding box center [200, 62] width 47 height 10
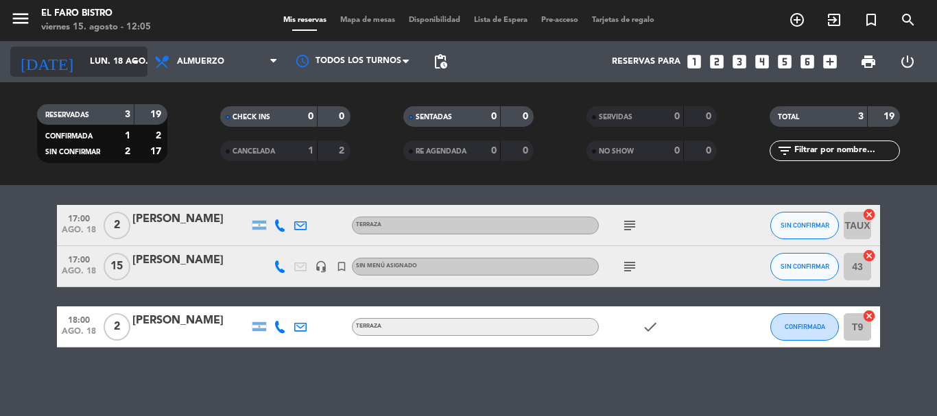
click at [83, 64] on input "lun. 18 ago." at bounding box center [141, 61] width 116 height 23
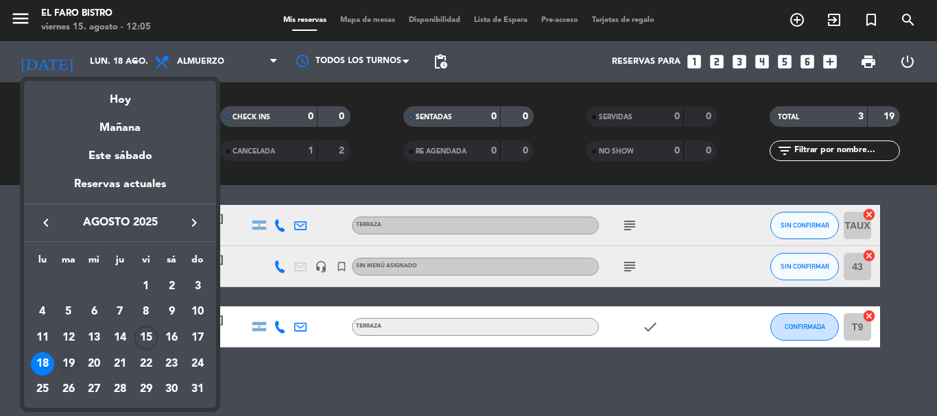
click at [68, 363] on div "19" at bounding box center [68, 364] width 23 height 23
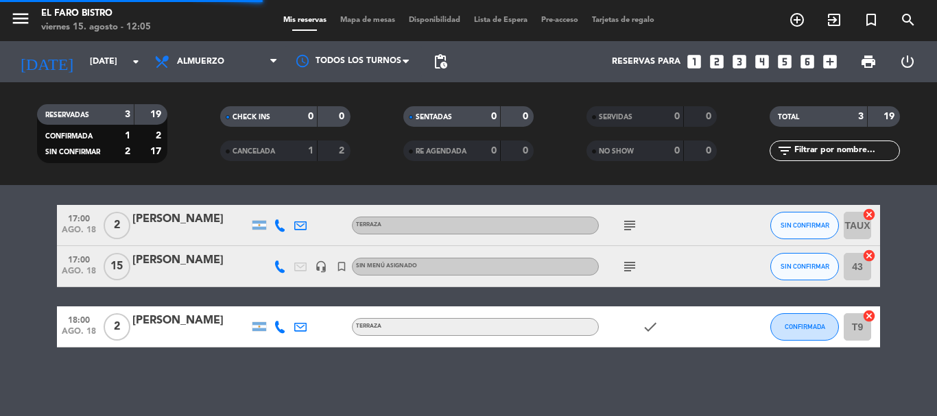
scroll to position [2, 0]
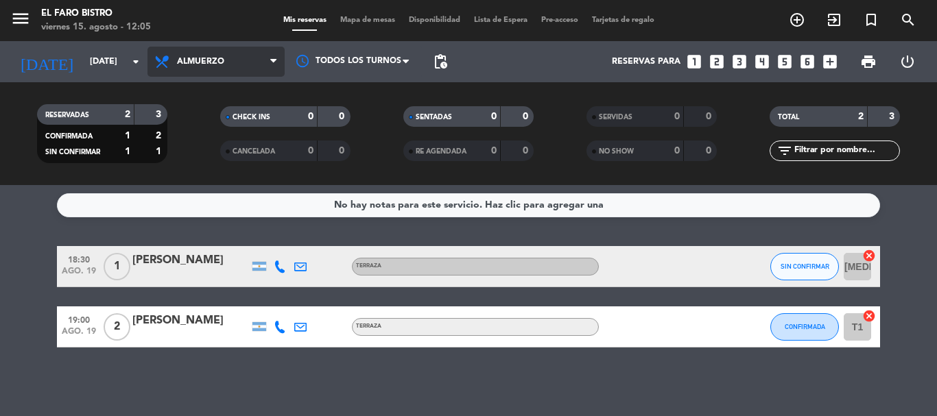
click at [225, 63] on span "Almuerzo" at bounding box center [216, 62] width 137 height 30
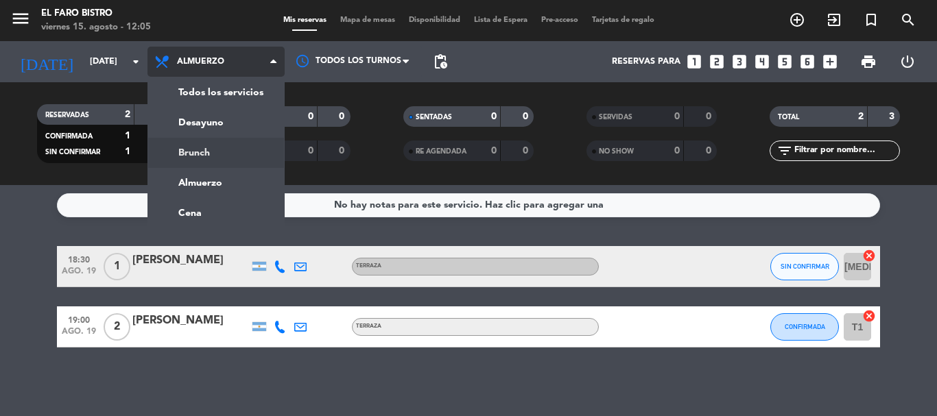
click at [229, 156] on div "menu El Faro Bistro [DATE] 15. agosto - 12:05 Mis reservas Mapa de mesas Dispon…" at bounding box center [468, 92] width 937 height 185
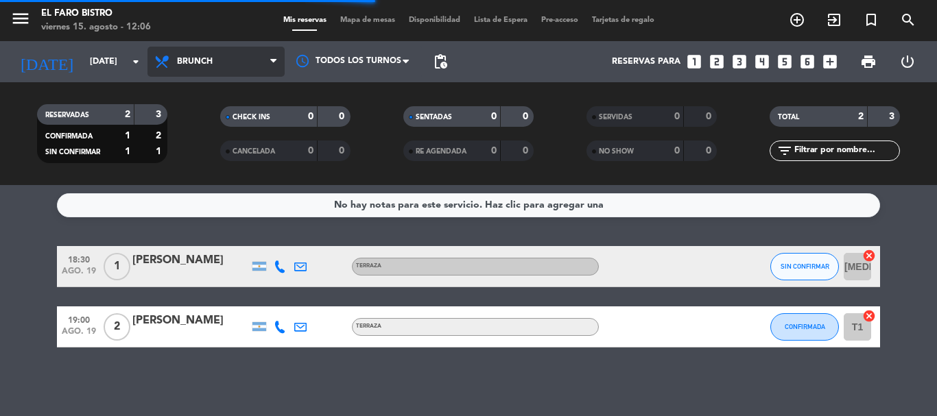
scroll to position [0, 0]
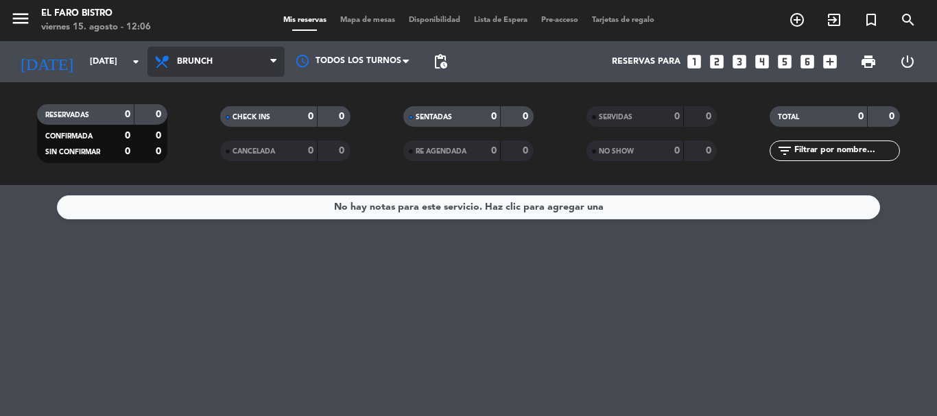
click at [210, 67] on span "Brunch" at bounding box center [216, 62] width 137 height 30
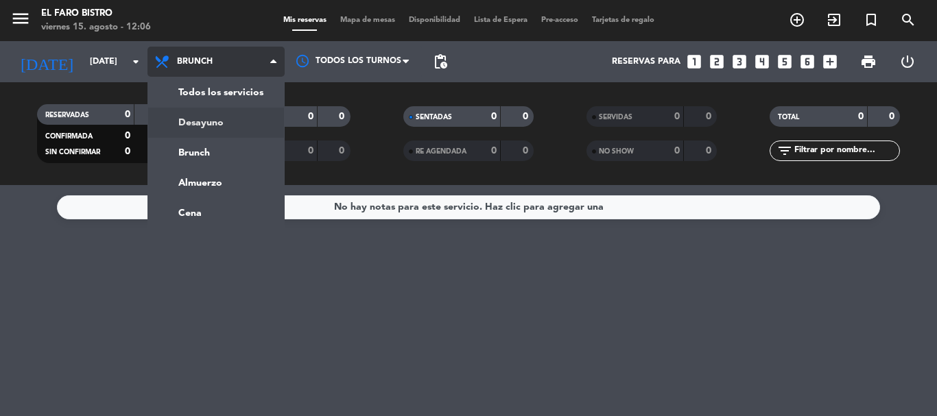
click at [241, 118] on div "menu El Faro Bistro [DATE] 15. agosto - 12:06 Mis reservas Mapa de mesas Dispon…" at bounding box center [468, 92] width 937 height 185
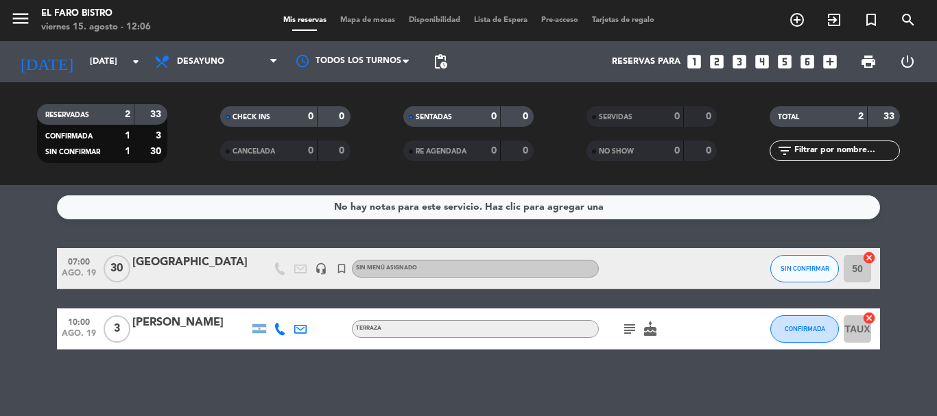
click at [215, 56] on span "Desayuno" at bounding box center [216, 62] width 137 height 30
click at [634, 331] on icon "subject" at bounding box center [630, 329] width 16 height 16
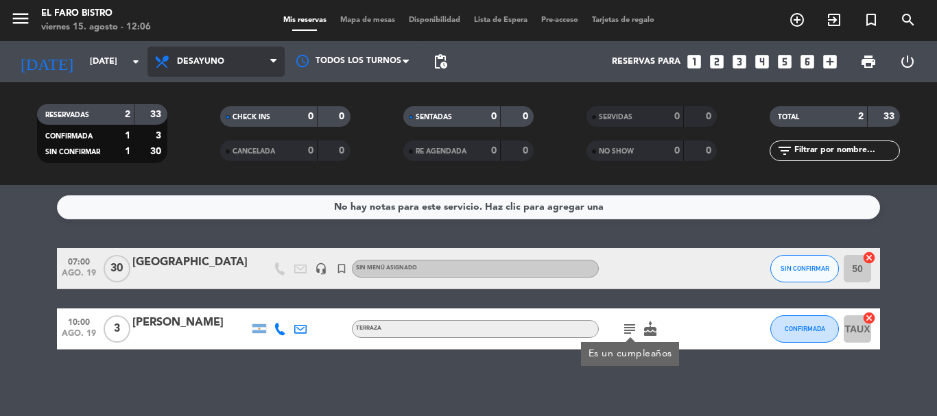
click at [205, 60] on span "Desayuno" at bounding box center [200, 62] width 47 height 10
click at [200, 206] on ng-component "menu El Faro Bistro [DATE] 15. agosto - 12:06 Mis reservas Mapa de mesas Dispon…" at bounding box center [468, 208] width 937 height 416
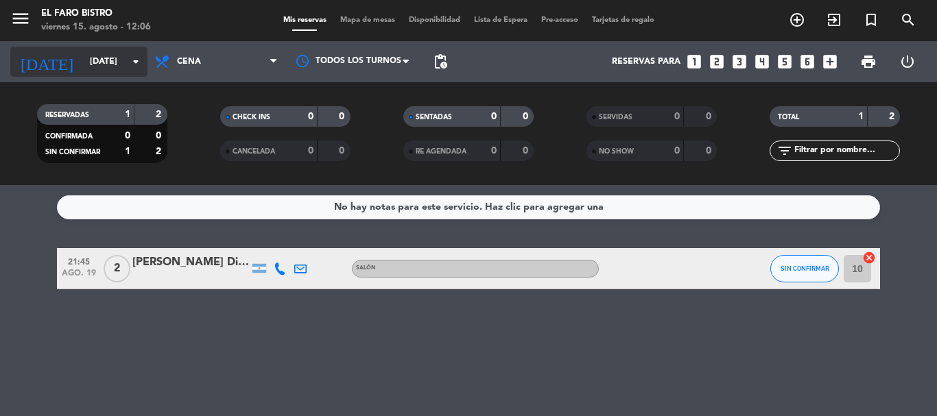
click at [83, 61] on input "[DATE]" at bounding box center [141, 61] width 116 height 23
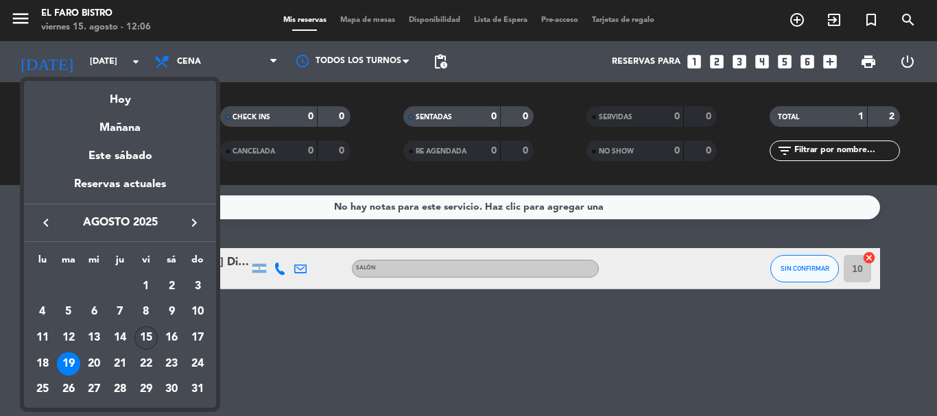
click at [153, 336] on div "15" at bounding box center [145, 338] width 23 height 23
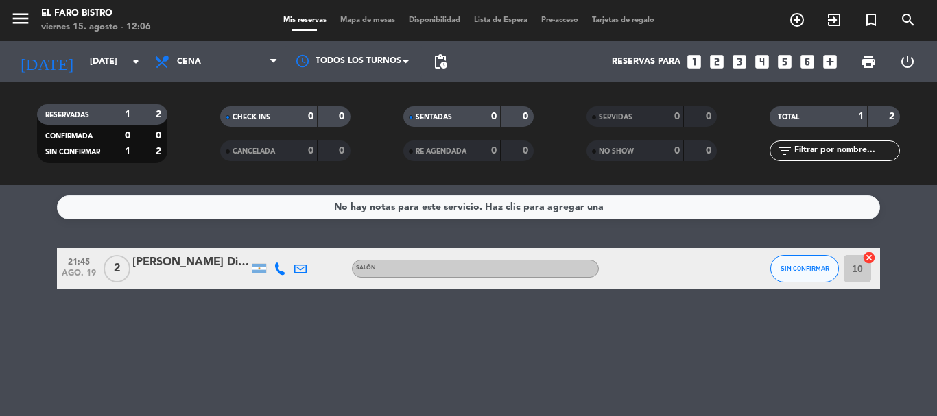
type input "vie. 15 ago."
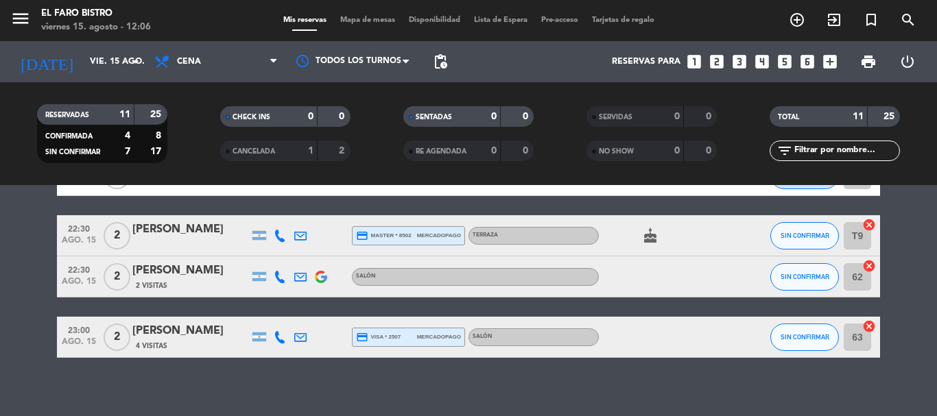
scroll to position [449, 0]
